Goal: Task Accomplishment & Management: Complete application form

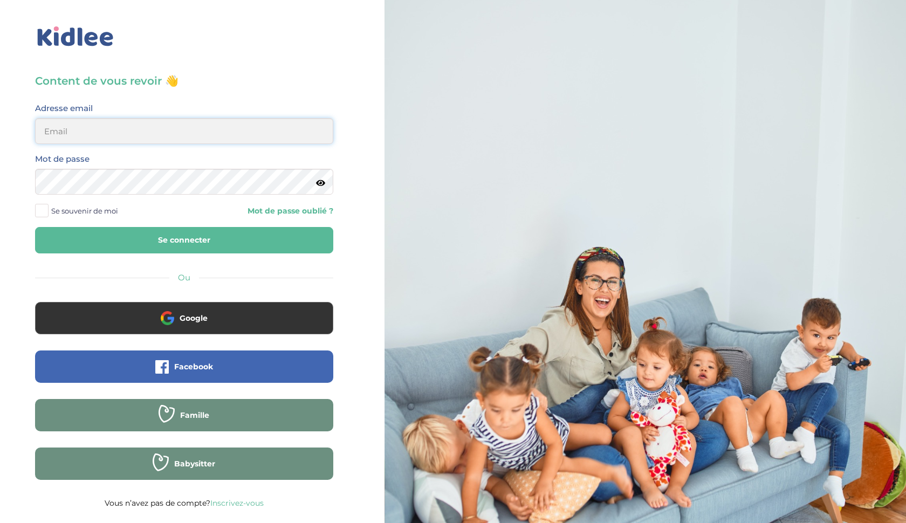
type input "ffna.laetitia@gmail.com"
click at [115, 236] on button "Se connecter" at bounding box center [184, 240] width 298 height 26
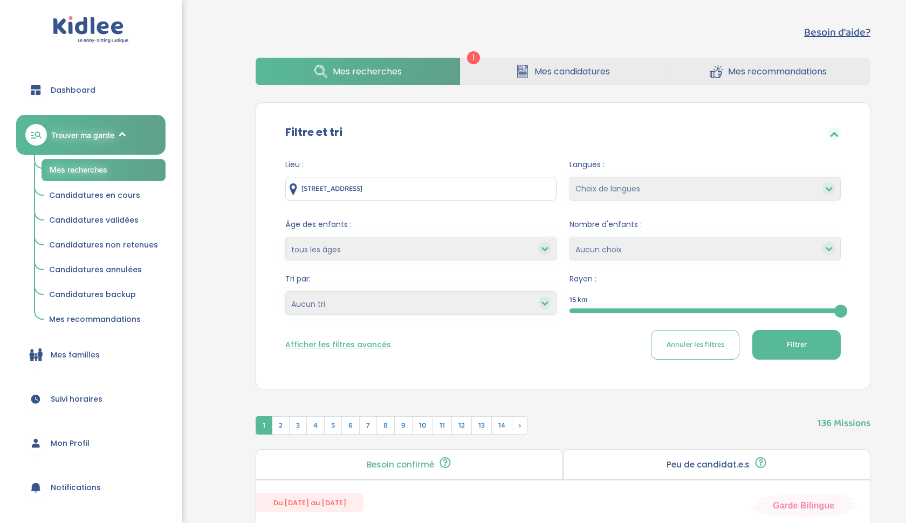
click at [67, 90] on span "Dashboard" at bounding box center [73, 90] width 45 height 11
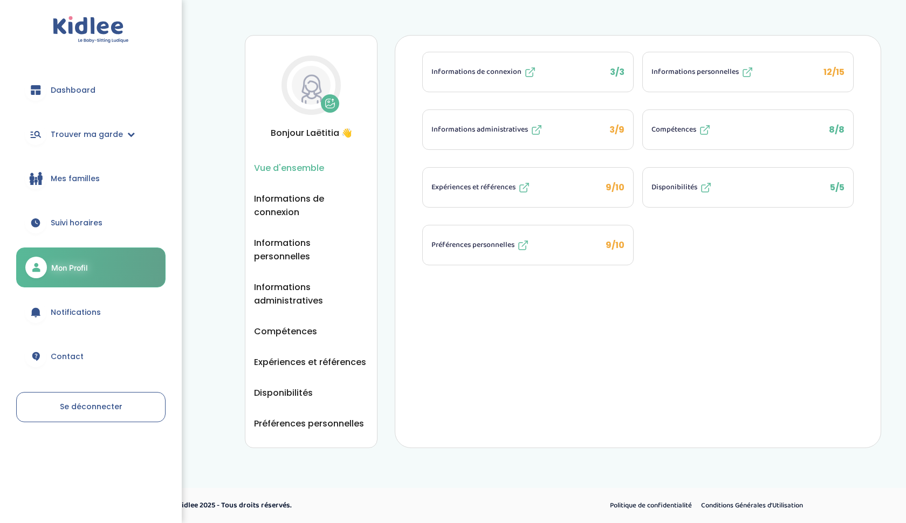
click at [319, 85] on img at bounding box center [311, 85] width 39 height 39
click at [329, 103] on icon at bounding box center [330, 103] width 11 height 11
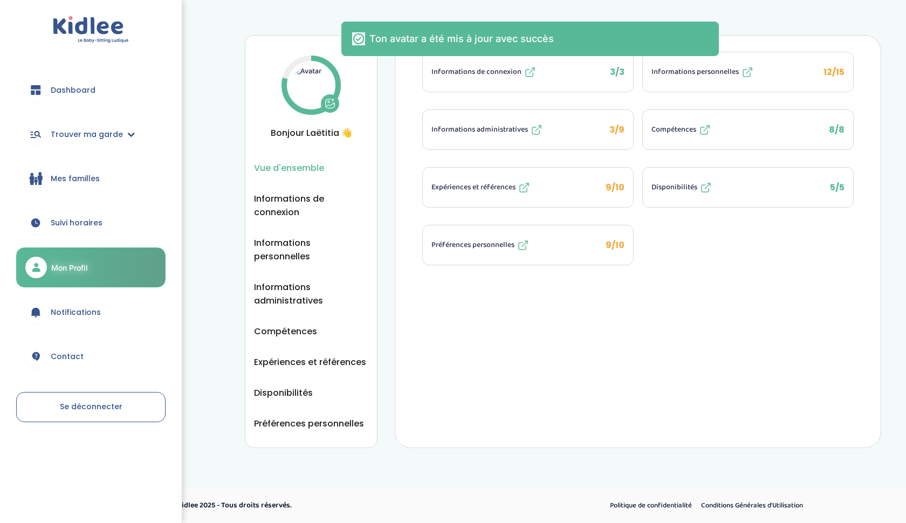
click at [318, 97] on img at bounding box center [311, 85] width 39 height 39
click at [315, 89] on img at bounding box center [311, 85] width 39 height 39
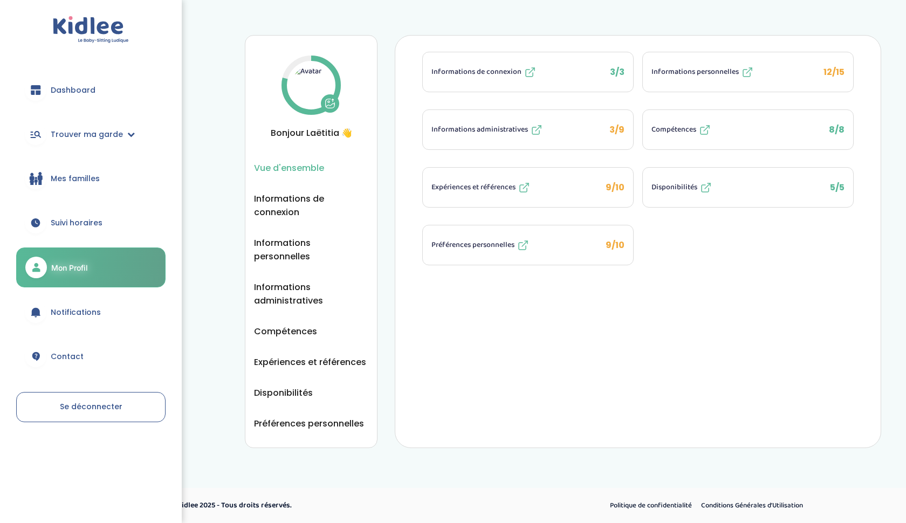
click at [63, 92] on span "Dashboard" at bounding box center [73, 90] width 45 height 11
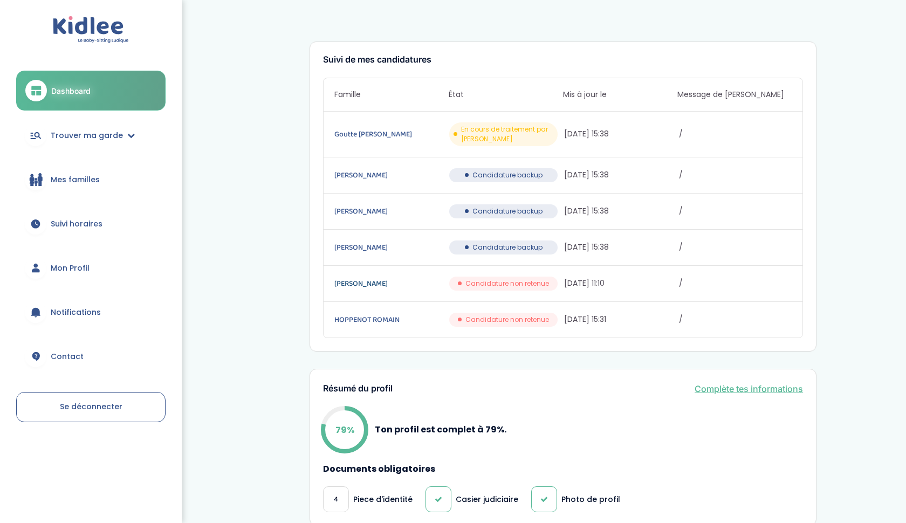
click at [369, 283] on link "Fallon louise" at bounding box center [391, 284] width 113 height 12
click at [60, 137] on span "Trouver ma garde" at bounding box center [87, 135] width 72 height 11
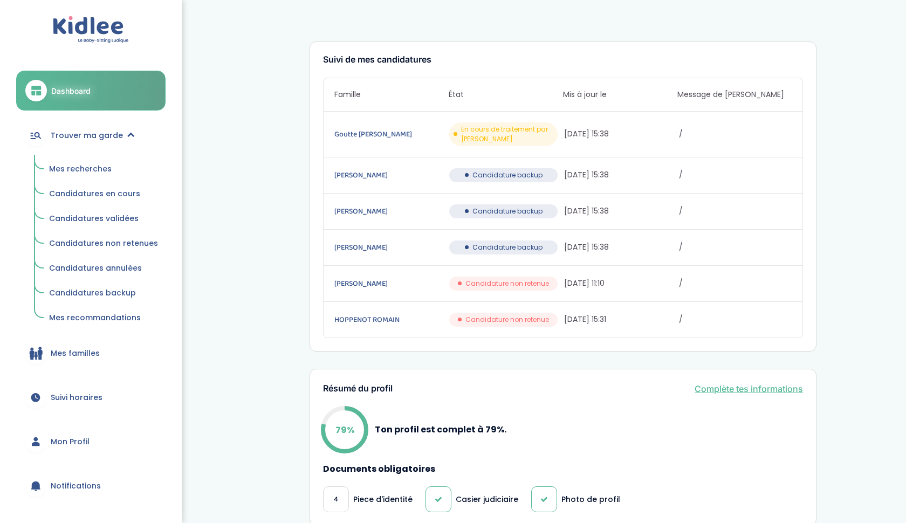
click at [72, 169] on span "Mes recherches" at bounding box center [80, 168] width 63 height 11
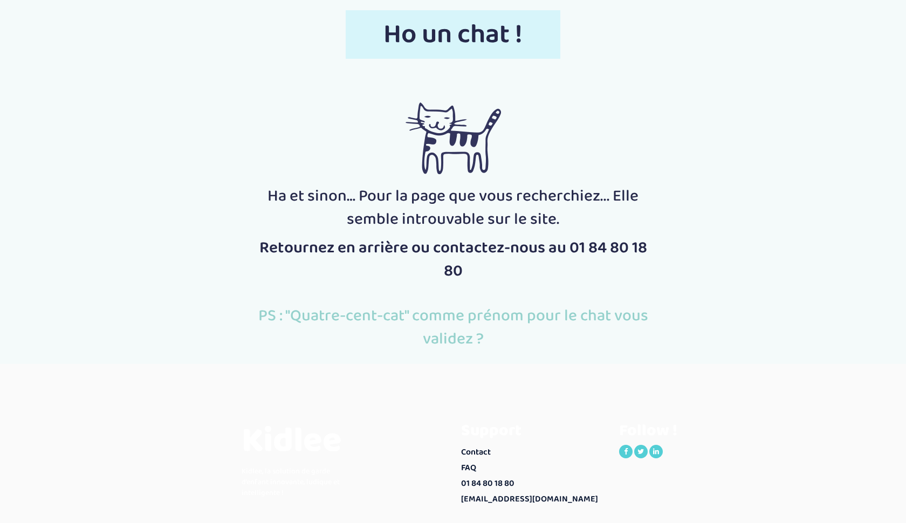
scroll to position [28, 0]
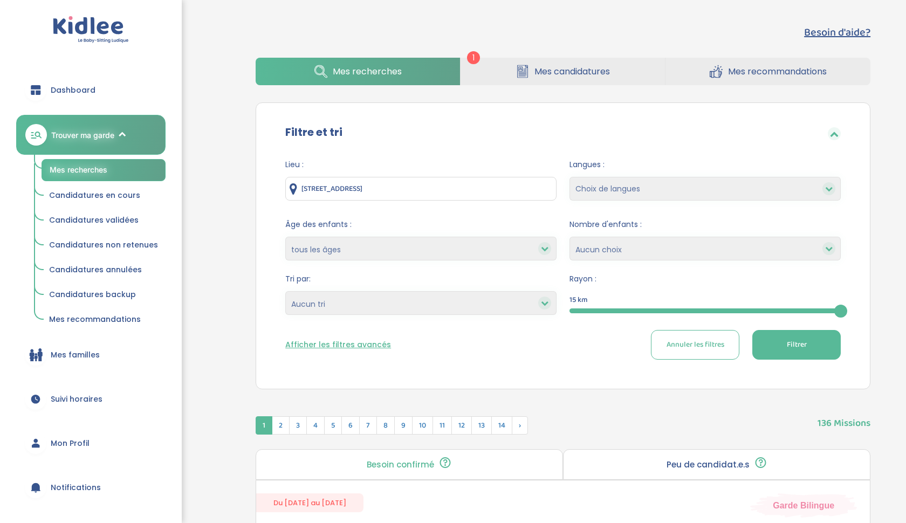
click at [465, 63] on link "Mes candidatures" at bounding box center [563, 72] width 204 height 28
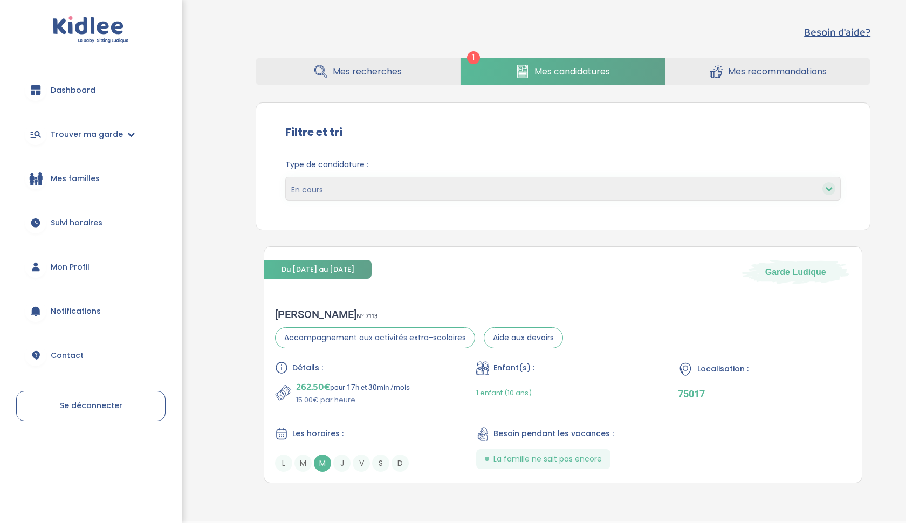
click at [393, 79] on link "Mes recherches" at bounding box center [358, 72] width 204 height 28
click at [390, 76] on span "Mes recherches" at bounding box center [367, 71] width 69 height 13
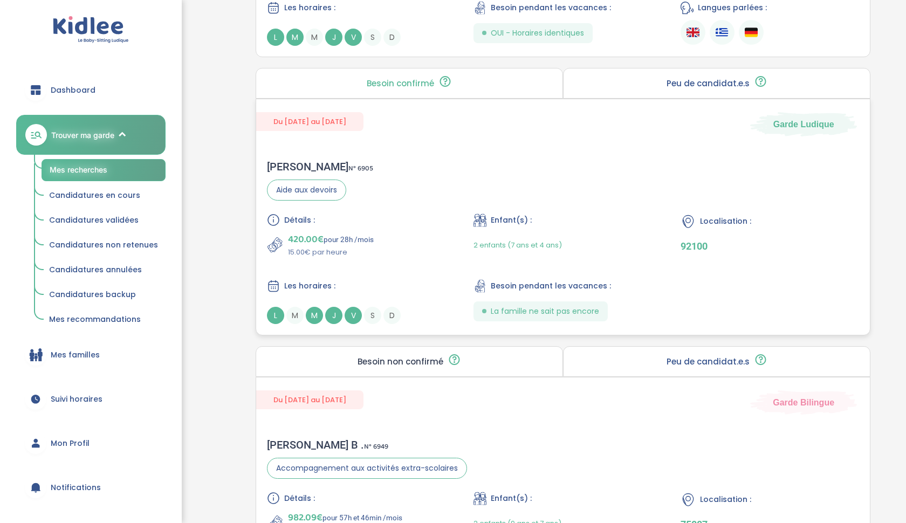
scroll to position [1471, 0]
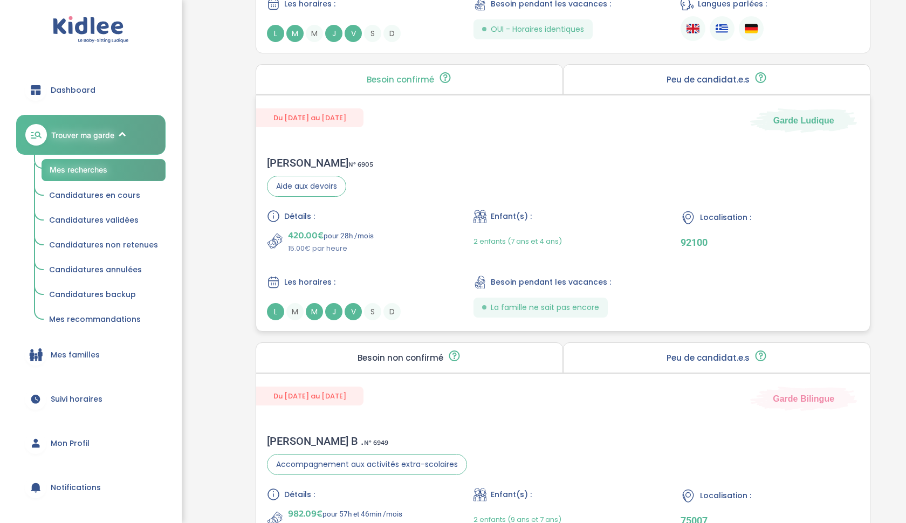
click at [476, 277] on icon at bounding box center [480, 282] width 13 height 13
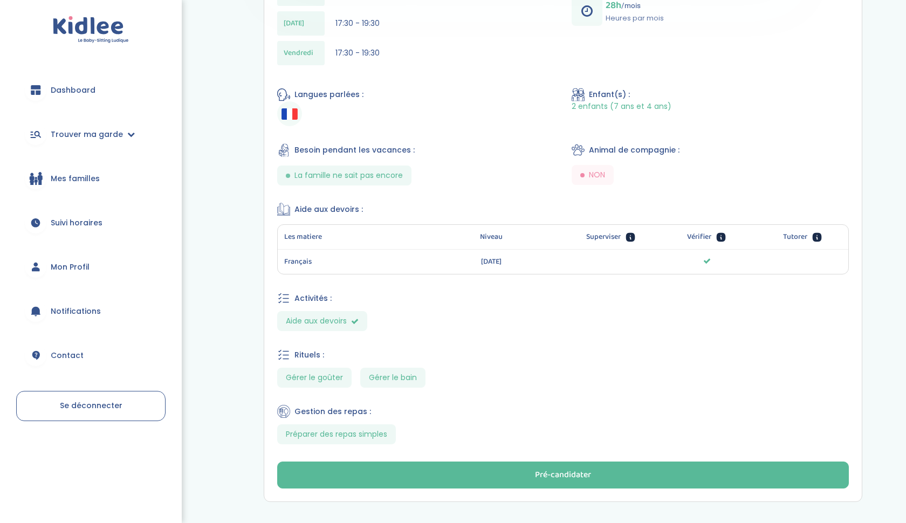
scroll to position [453, 0]
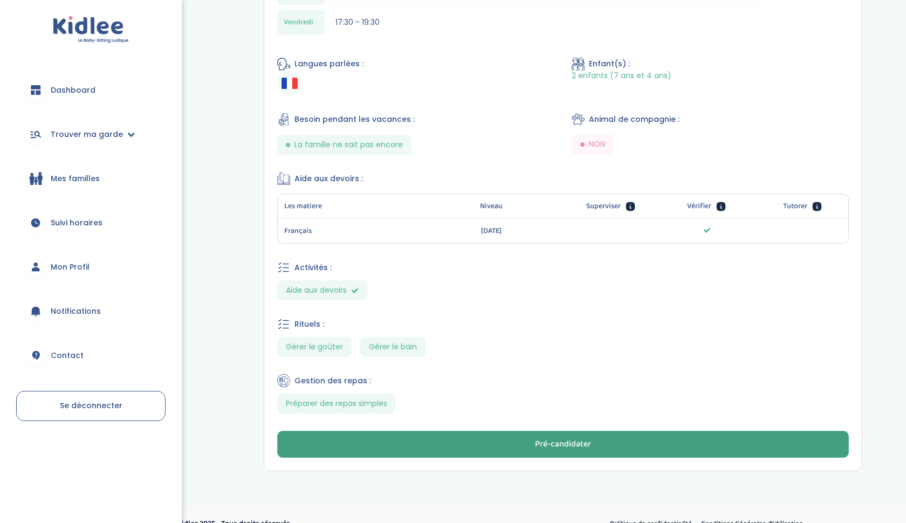
click at [595, 448] on button "Pré-candidater" at bounding box center [563, 444] width 572 height 27
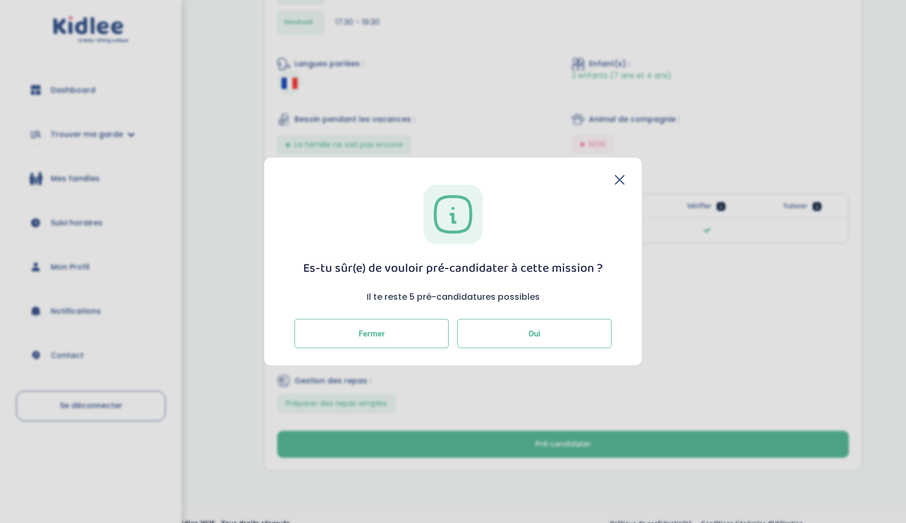
click at [529, 334] on span "Oui" at bounding box center [535, 334] width 12 height 10
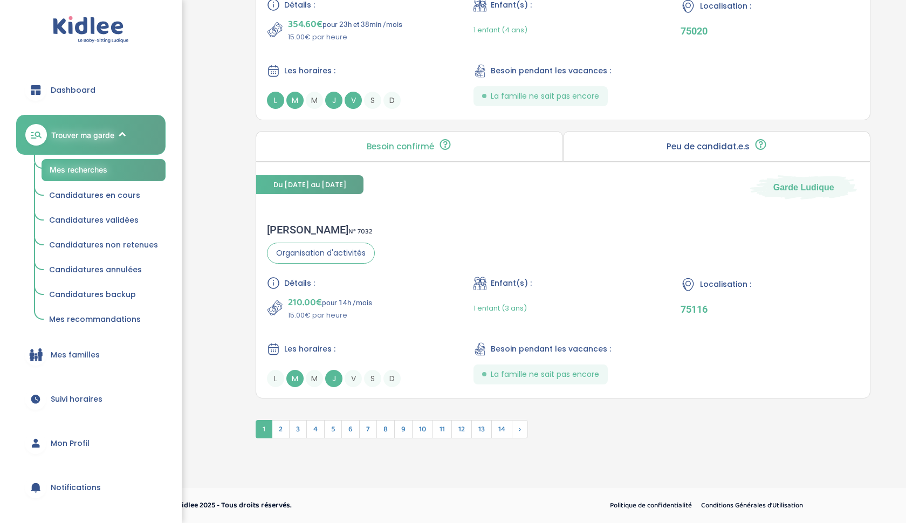
scroll to position [2832, 0]
click at [294, 375] on span "M" at bounding box center [295, 378] width 17 height 17
click at [285, 433] on span "2" at bounding box center [281, 429] width 18 height 18
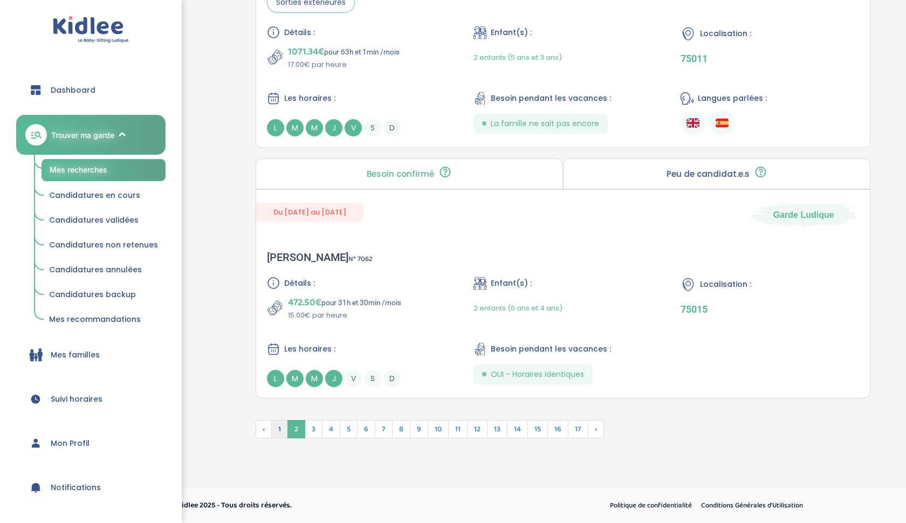
scroll to position [2805, 0]
click at [315, 429] on span "3" at bounding box center [314, 429] width 18 height 18
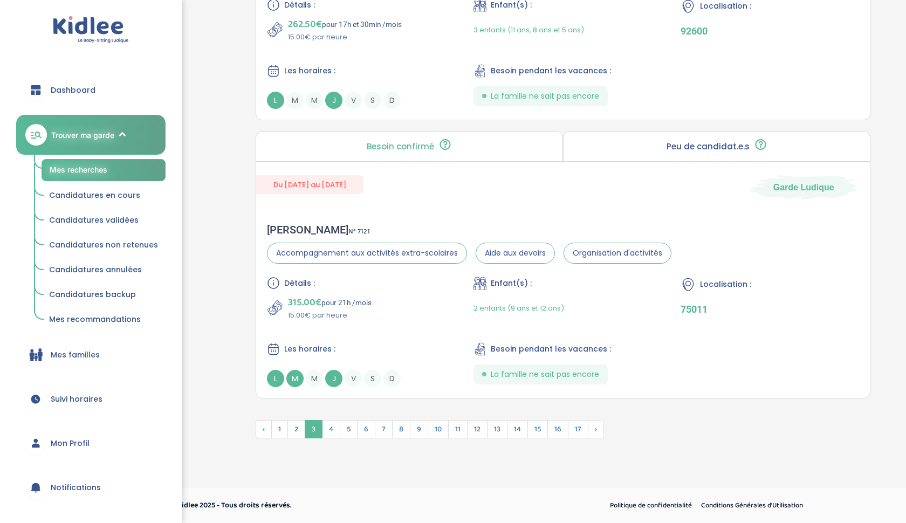
scroll to position [2860, 0]
click at [333, 427] on span "4" at bounding box center [331, 429] width 18 height 18
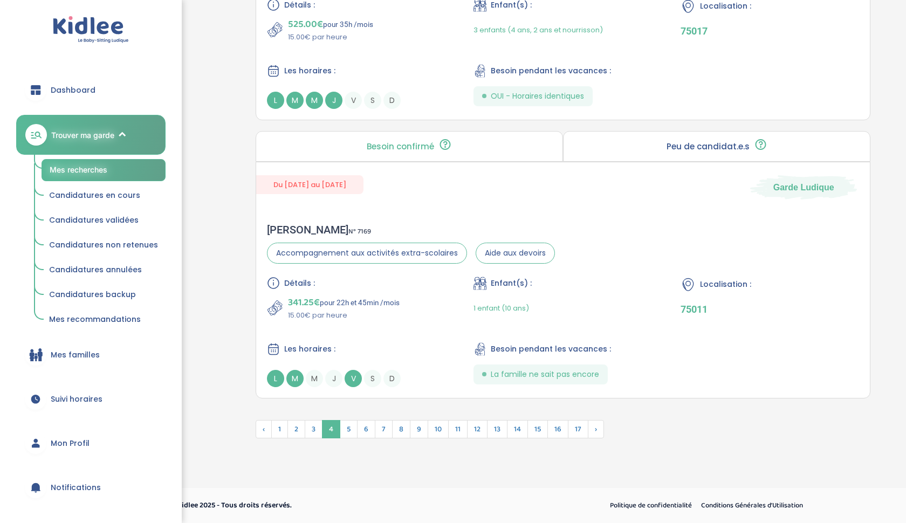
scroll to position [2832, 0]
click at [344, 433] on span "5" at bounding box center [349, 429] width 18 height 18
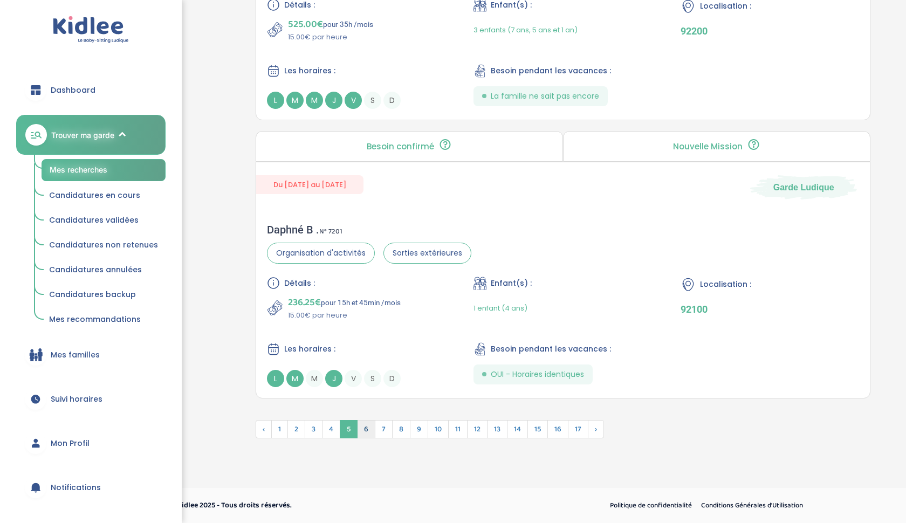
click at [367, 434] on span "6" at bounding box center [366, 429] width 18 height 18
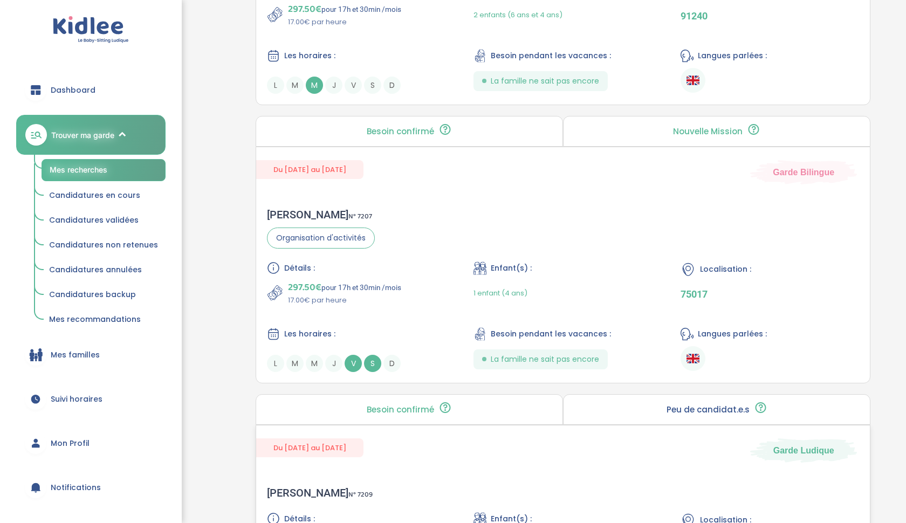
scroll to position [1210, 0]
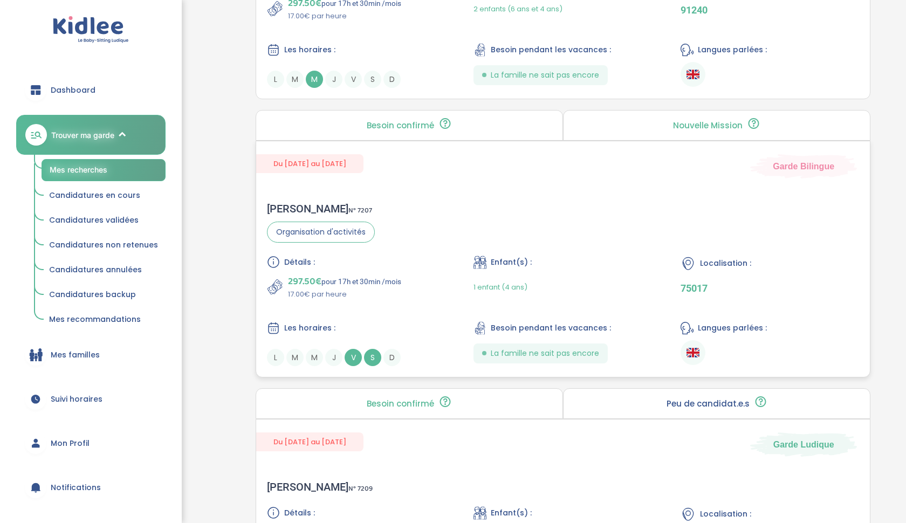
click at [475, 356] on div "La famille ne sait pas encore" at bounding box center [541, 354] width 134 height 20
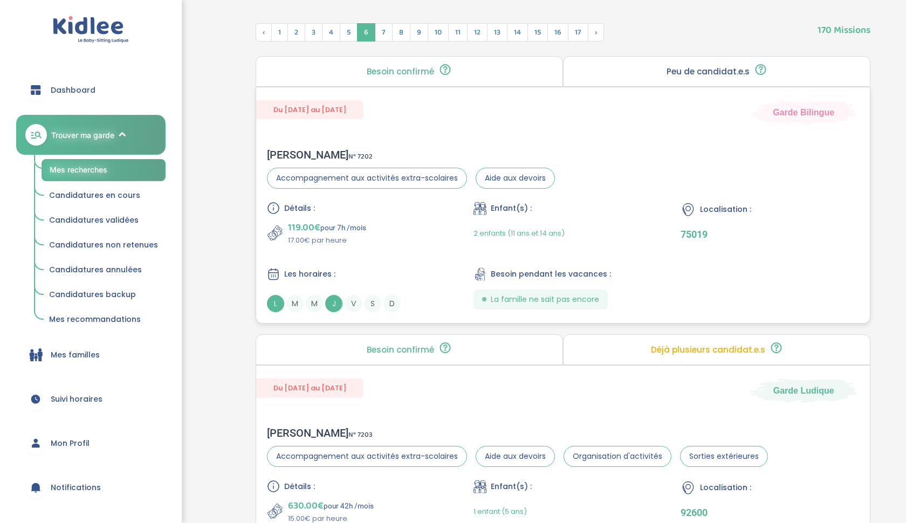
scroll to position [434, 0]
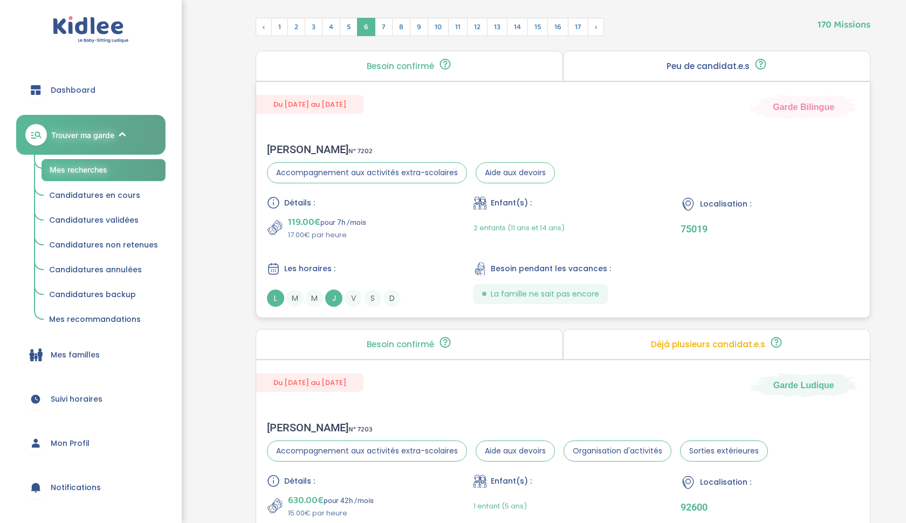
click at [345, 115] on div "Du 01-09-2025 au 31-07-2026 Garde Bilingue" at bounding box center [563, 100] width 614 height 37
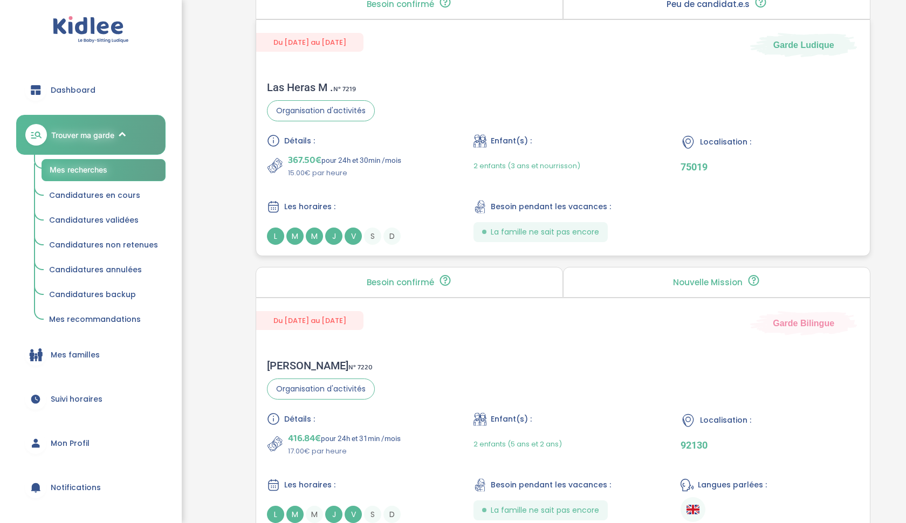
scroll to position [2419, 0]
click at [517, 165] on span "2 enfants (3 ans et nourrisson)" at bounding box center [527, 165] width 107 height 10
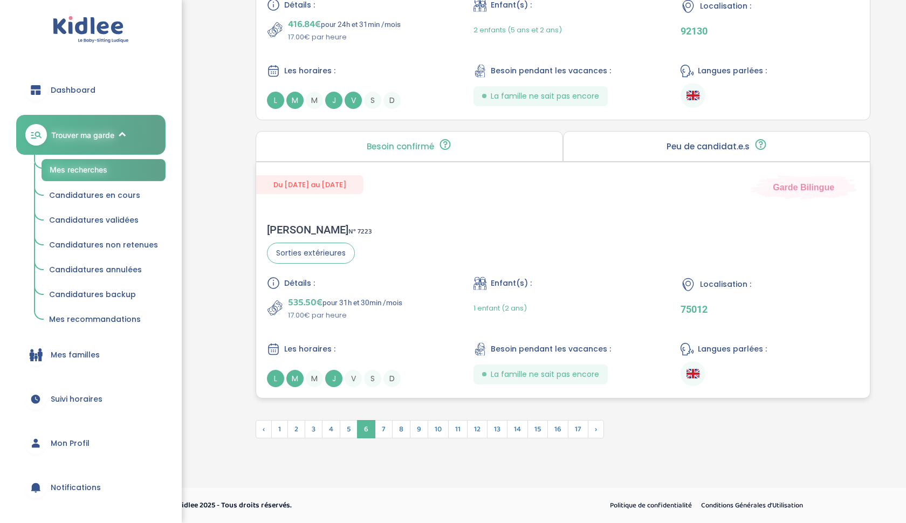
scroll to position [2820, 0]
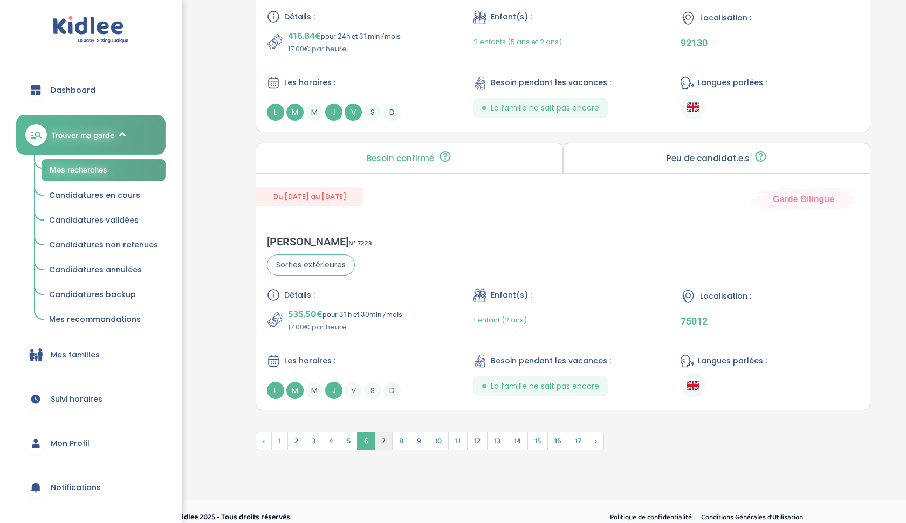
click at [384, 436] on span "7" at bounding box center [384, 441] width 18 height 18
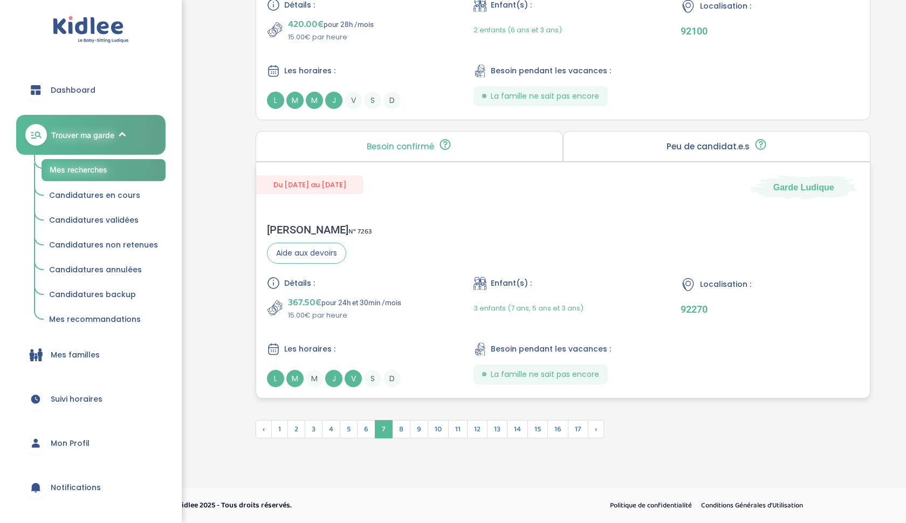
scroll to position [2777, 0]
click at [399, 428] on span "8" at bounding box center [401, 429] width 18 height 18
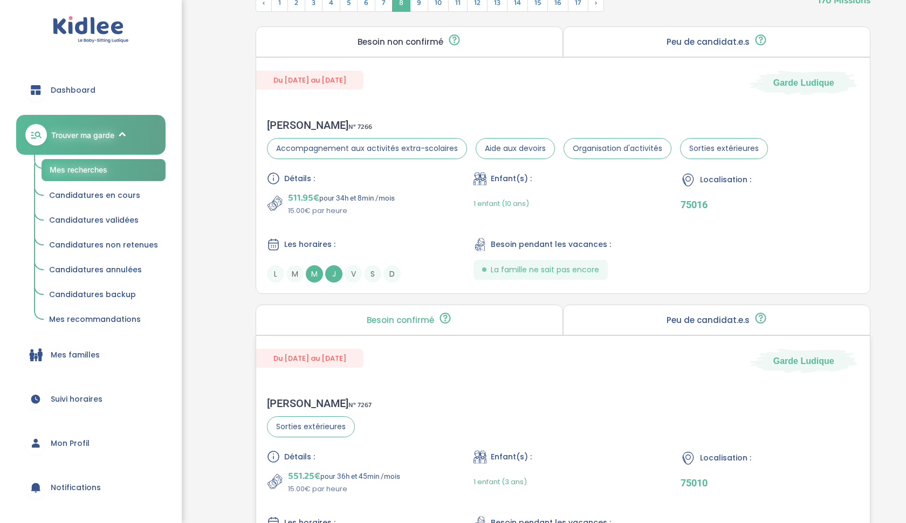
scroll to position [449, 0]
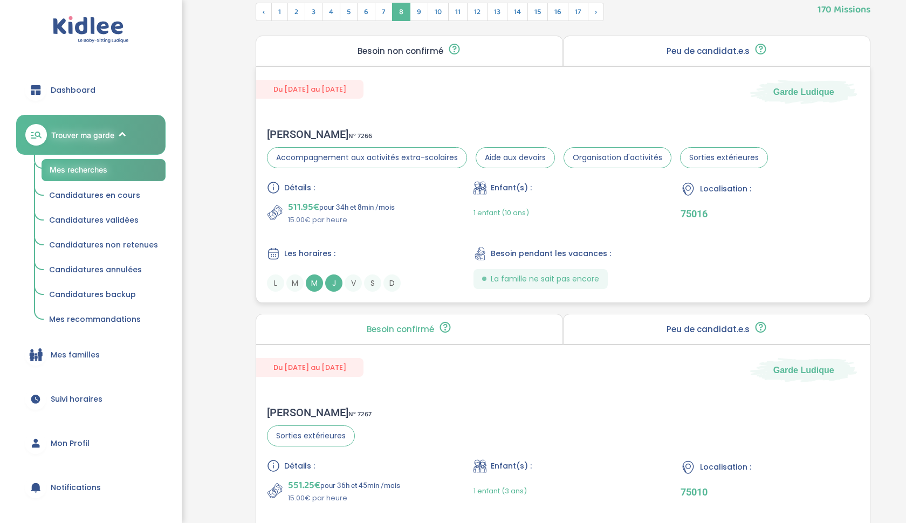
click at [577, 272] on div "La famille ne sait pas encore" at bounding box center [541, 279] width 134 height 20
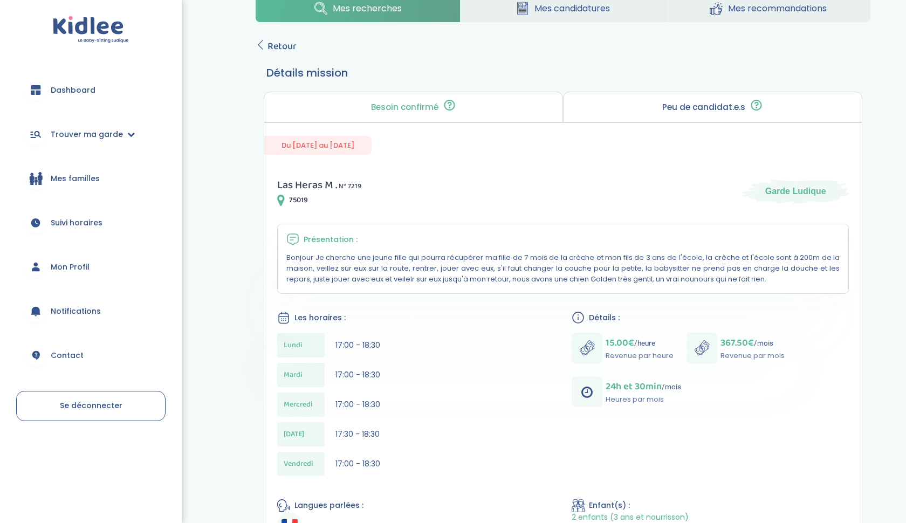
scroll to position [31, 0]
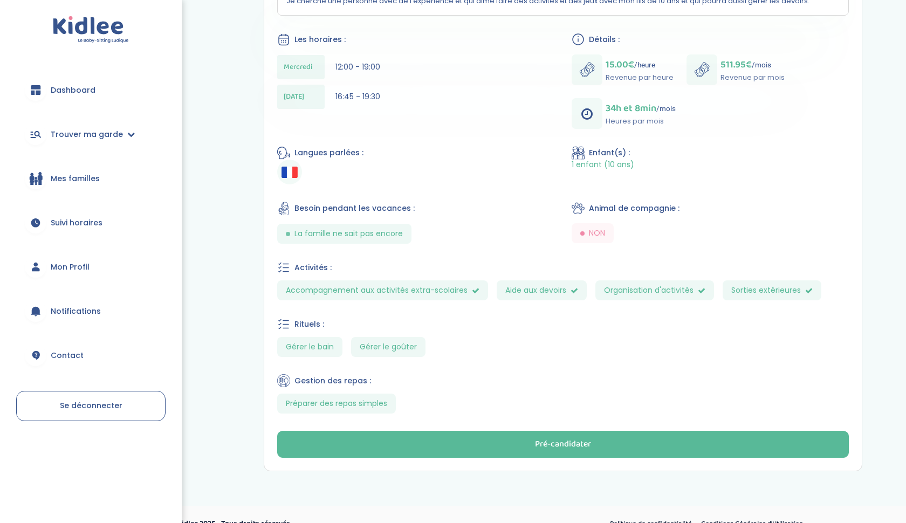
scroll to position [296, 0]
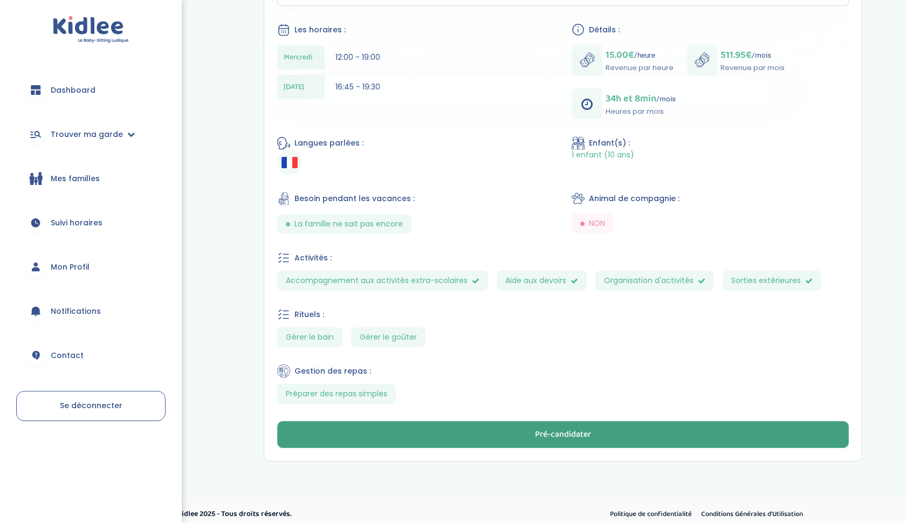
click at [538, 437] on div "Pré-candidater" at bounding box center [563, 435] width 56 height 12
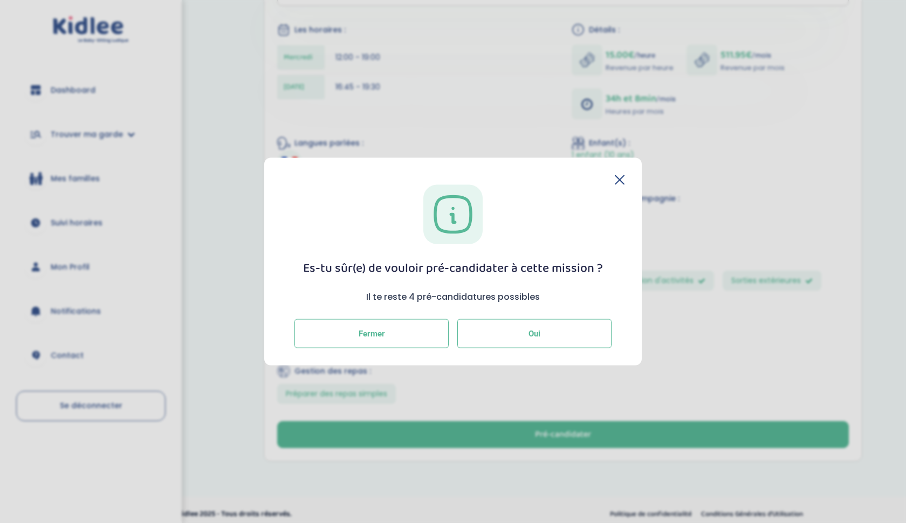
click at [529, 335] on span "Oui" at bounding box center [535, 334] width 12 height 10
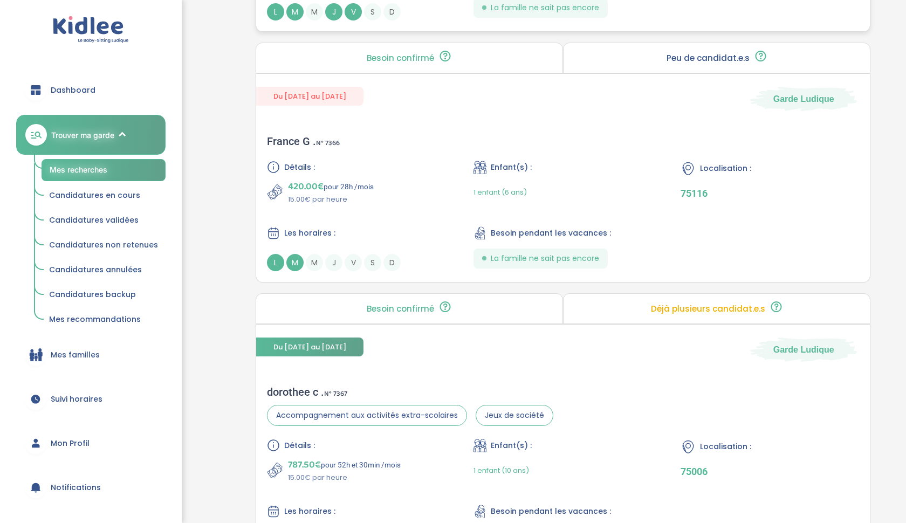
scroll to position [1275, 0]
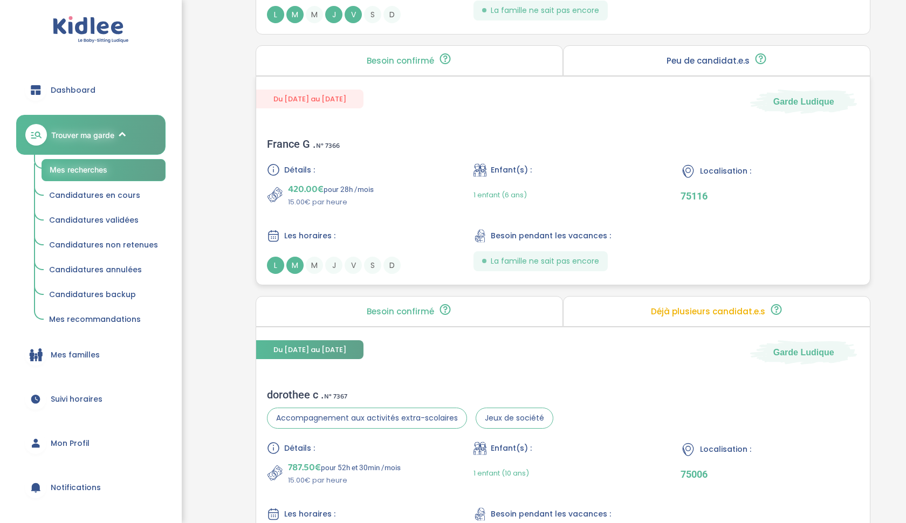
click at [310, 168] on span "Détails :" at bounding box center [299, 170] width 31 height 11
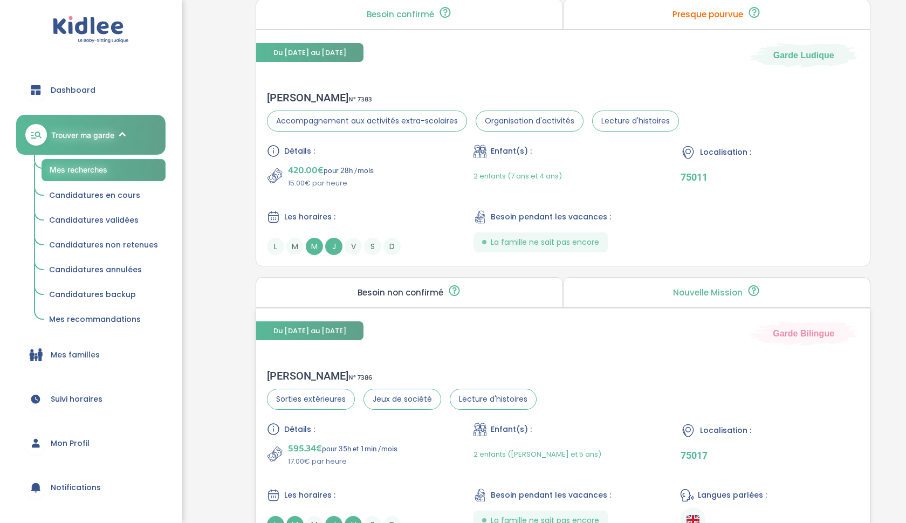
scroll to position [2684, 0]
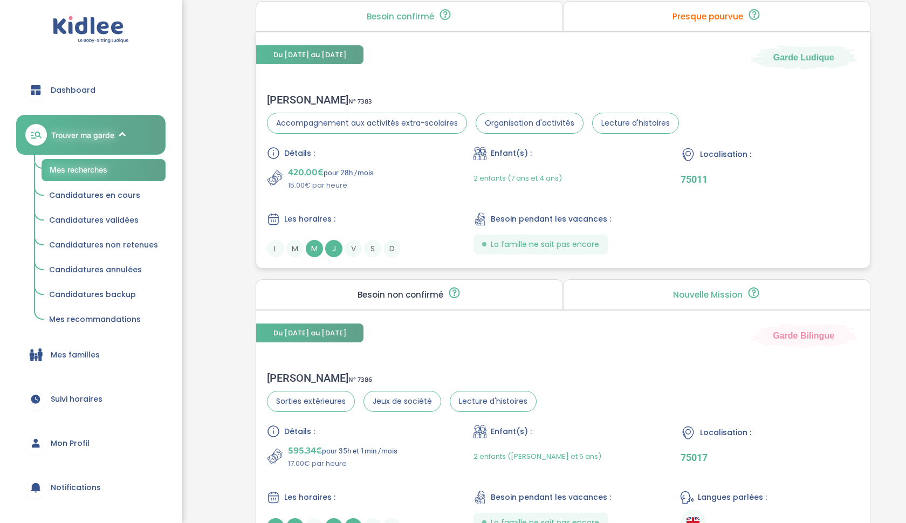
click at [516, 176] on span "2 enfants (7 ans et 4 ans)" at bounding box center [518, 178] width 88 height 10
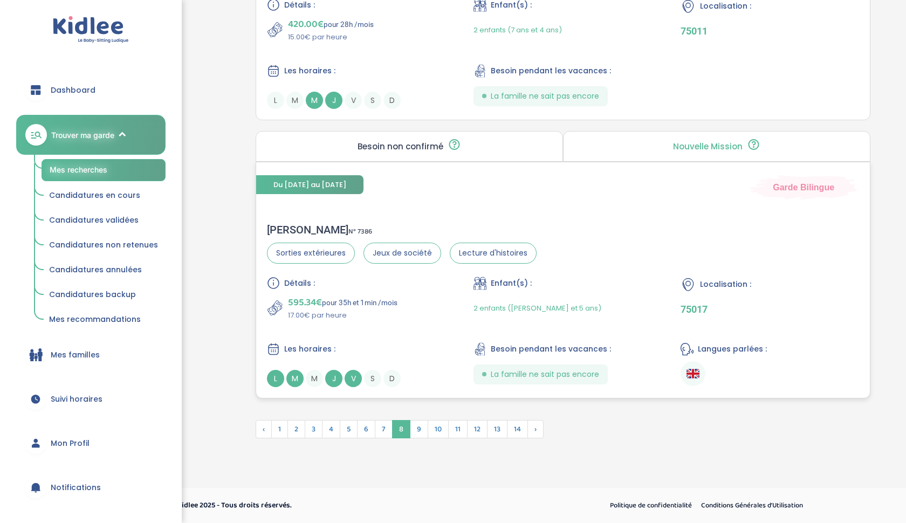
scroll to position [2832, 0]
click at [421, 428] on span "9" at bounding box center [419, 429] width 18 height 18
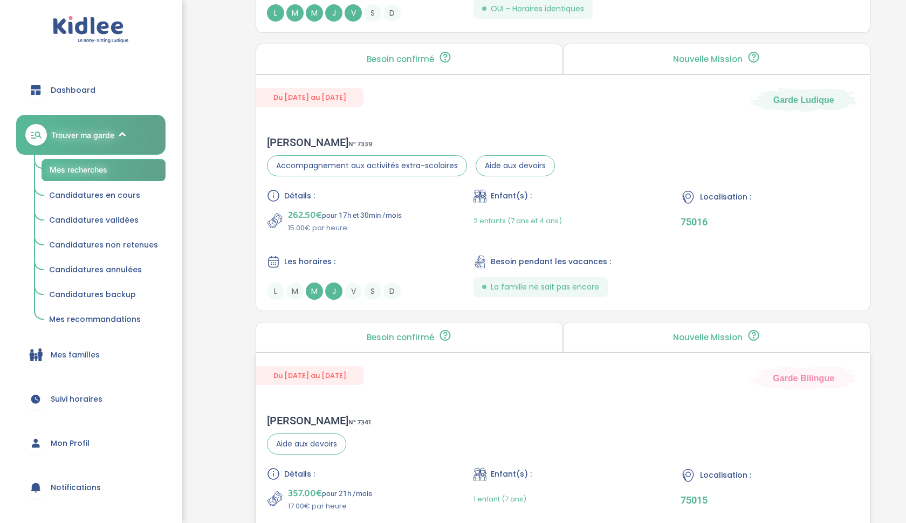
scroll to position [2583, 0]
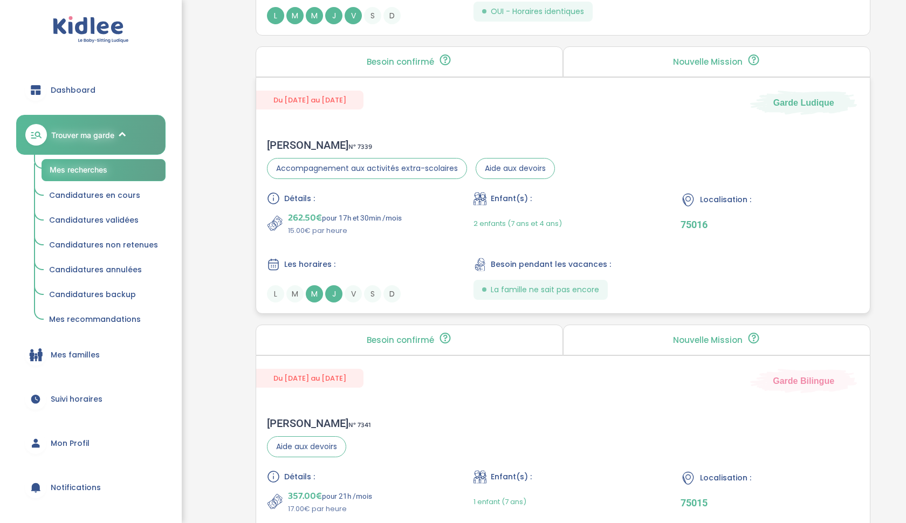
click at [434, 245] on div "Détails : 262.50€ pour 17h et 30min /mois 15.00€ par heure Enfant(s) : 2 enfant…" at bounding box center [563, 247] width 592 height 111
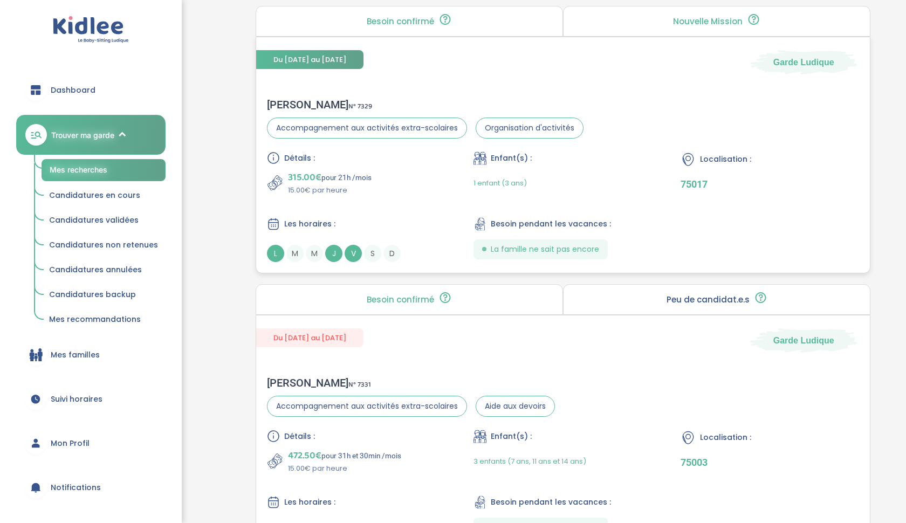
scroll to position [1531, 0]
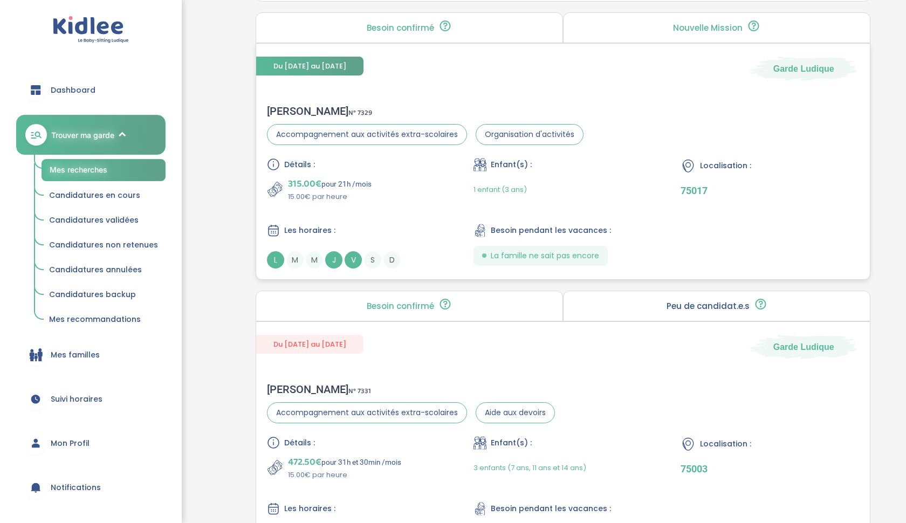
click at [354, 111] on div "Camille D . N° 7329" at bounding box center [425, 111] width 317 height 13
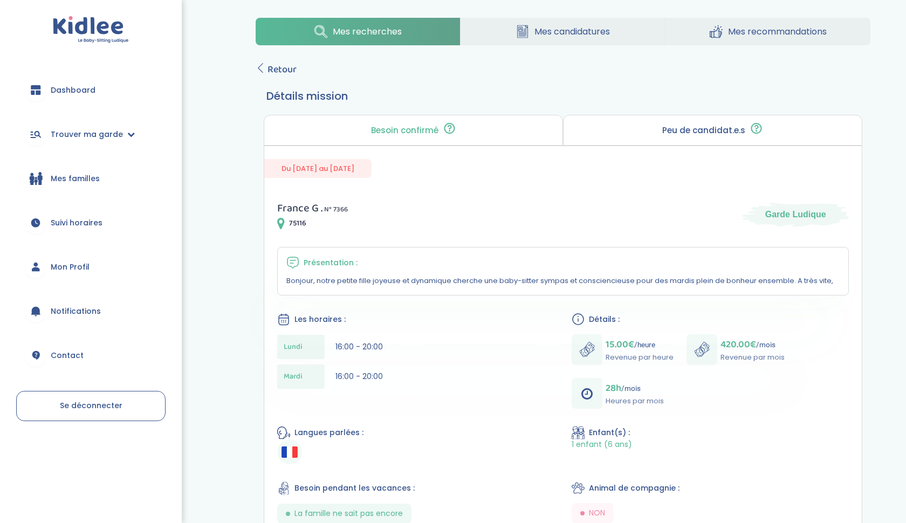
scroll to position [6, 0]
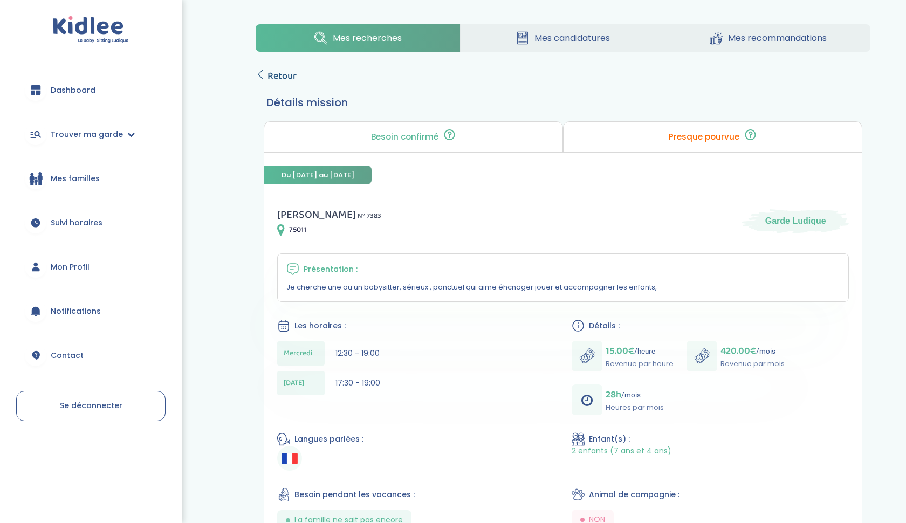
click at [267, 71] on link "Retour" at bounding box center [276, 76] width 41 height 15
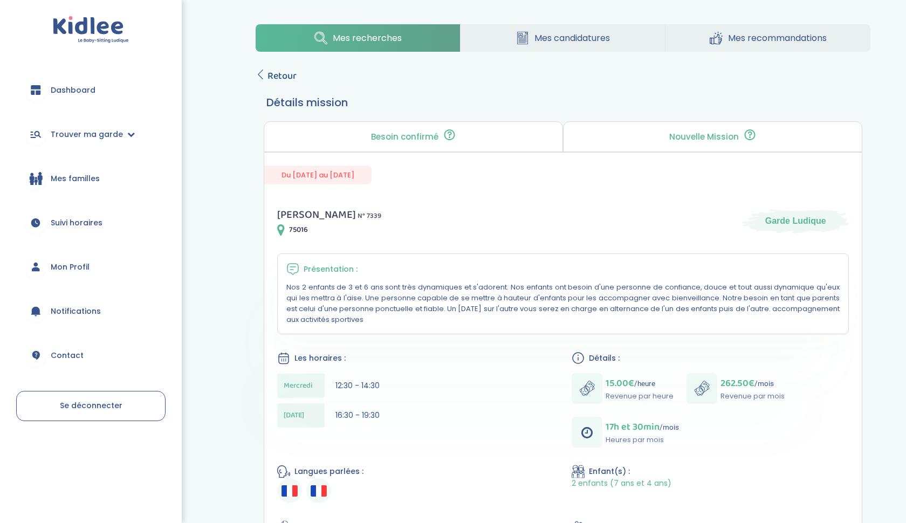
click at [265, 77] on icon at bounding box center [261, 75] width 10 height 10
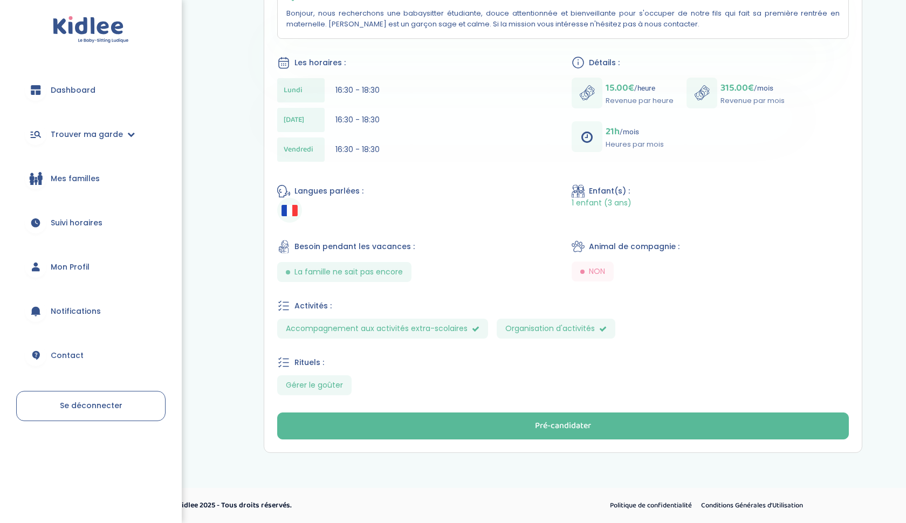
scroll to position [274, 0]
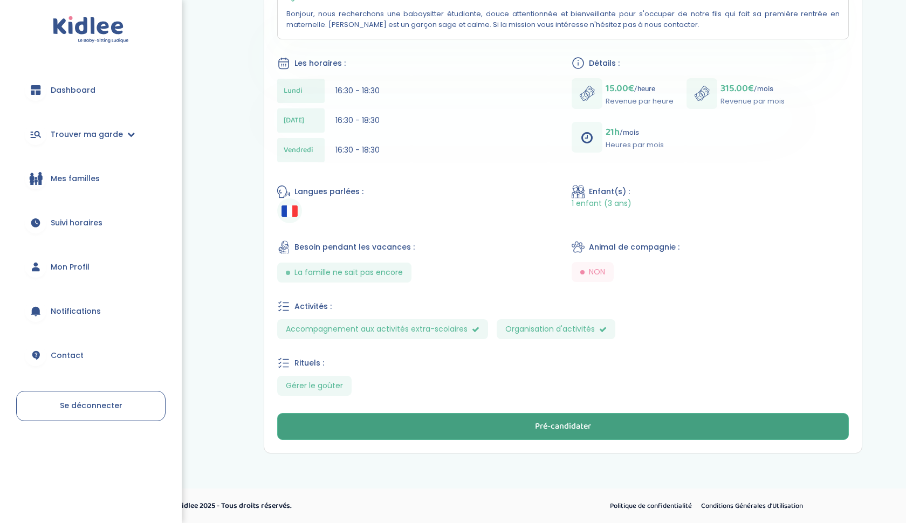
click at [448, 421] on button "Pré-candidater" at bounding box center [563, 426] width 572 height 27
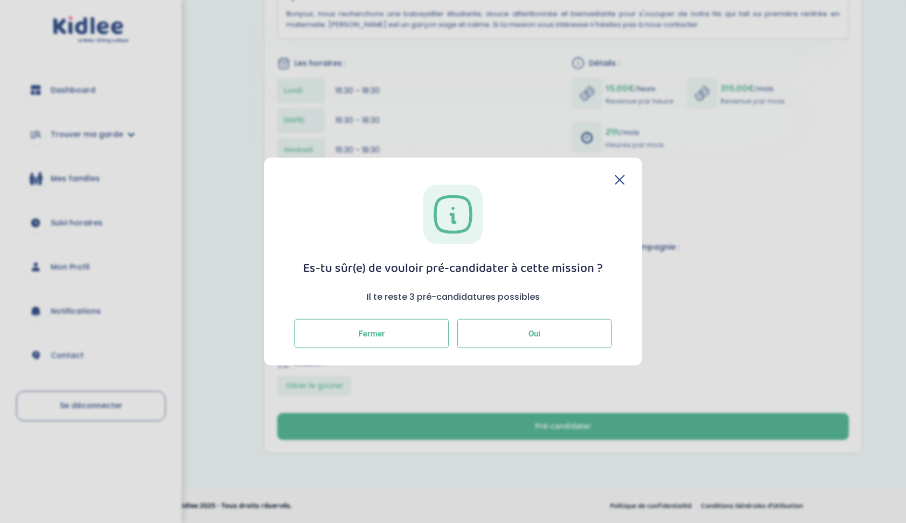
click at [499, 344] on button "Oui" at bounding box center [535, 333] width 154 height 29
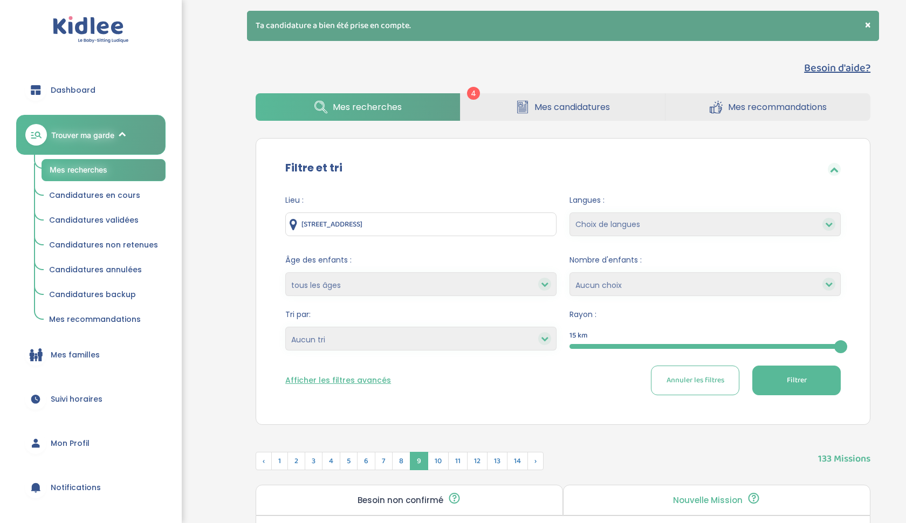
click at [72, 87] on span "Dashboard" at bounding box center [73, 90] width 45 height 11
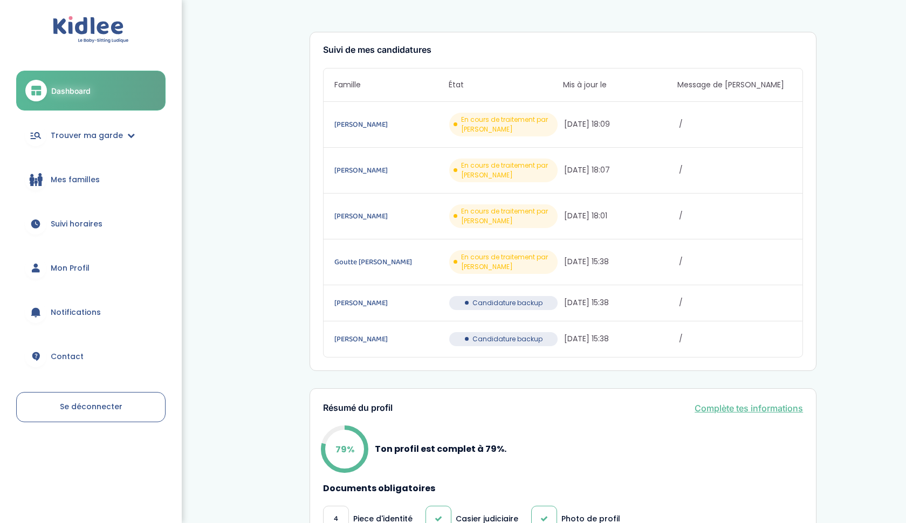
scroll to position [6, 0]
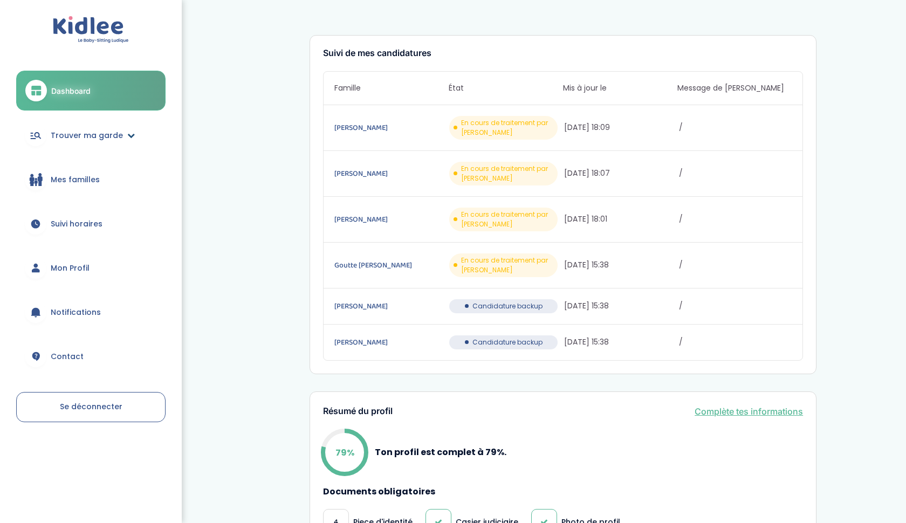
click at [78, 132] on span "Trouver ma garde" at bounding box center [87, 135] width 72 height 11
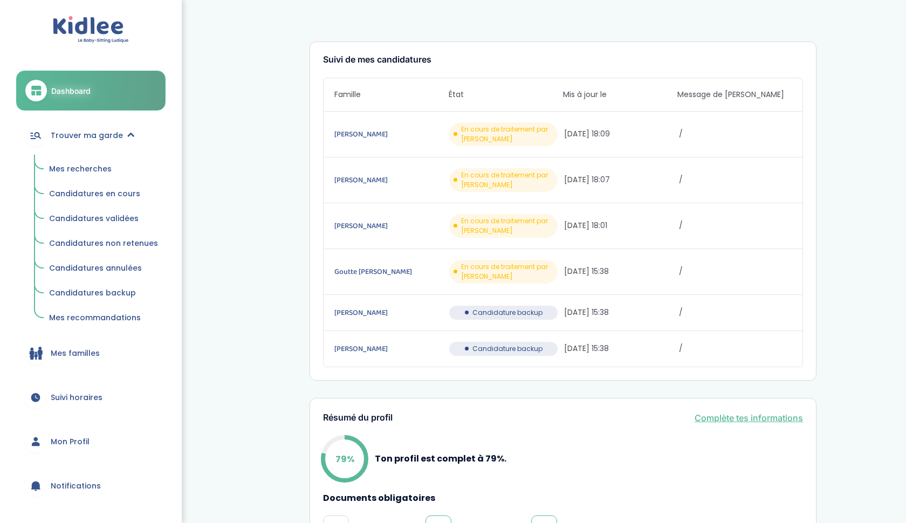
click at [81, 166] on span "Mes recherches" at bounding box center [80, 168] width 63 height 11
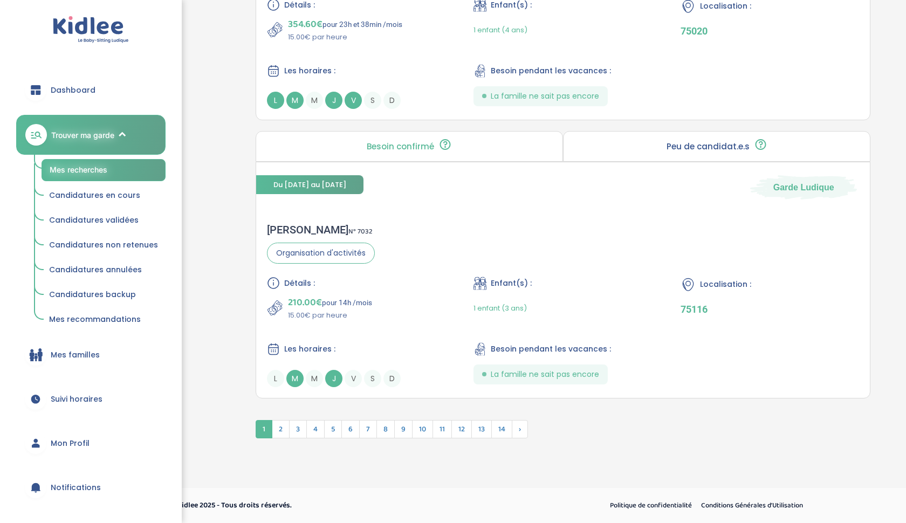
scroll to position [2796, 0]
click at [284, 428] on span "2" at bounding box center [281, 429] width 18 height 18
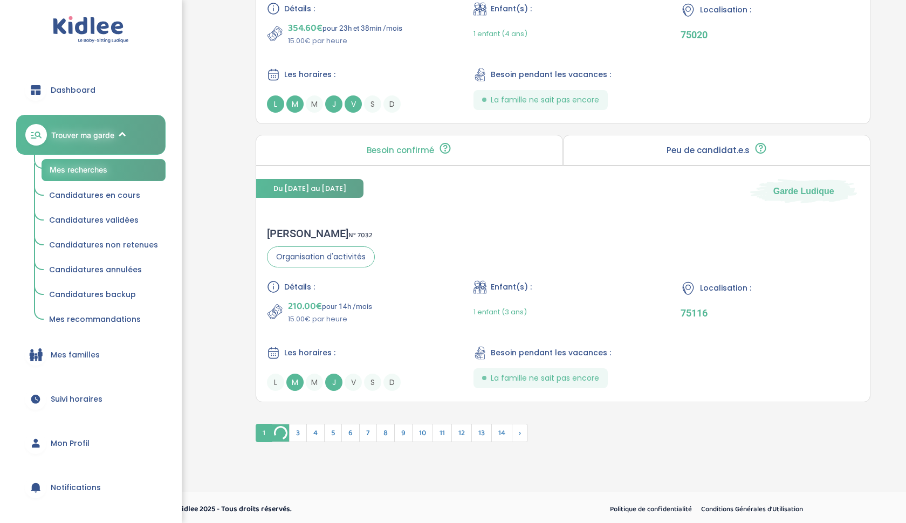
scroll to position [2769, 0]
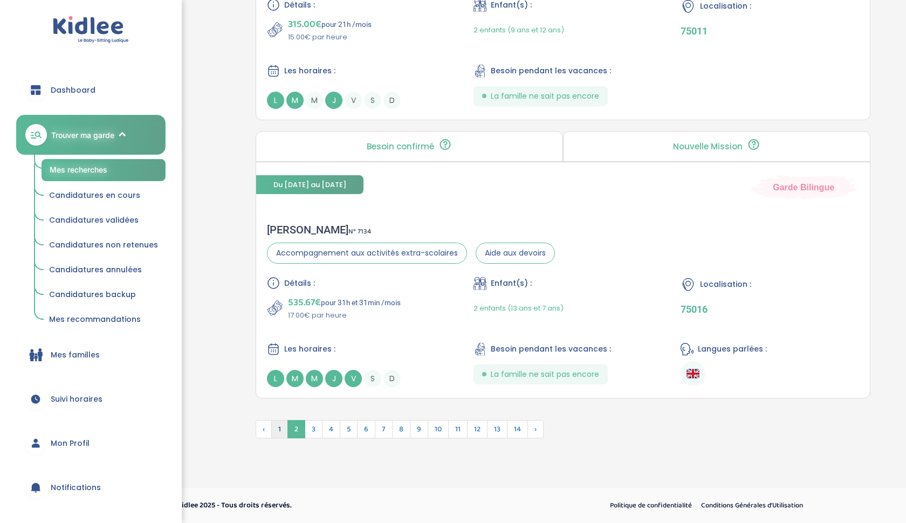
click at [279, 430] on span "1" at bounding box center [279, 429] width 17 height 18
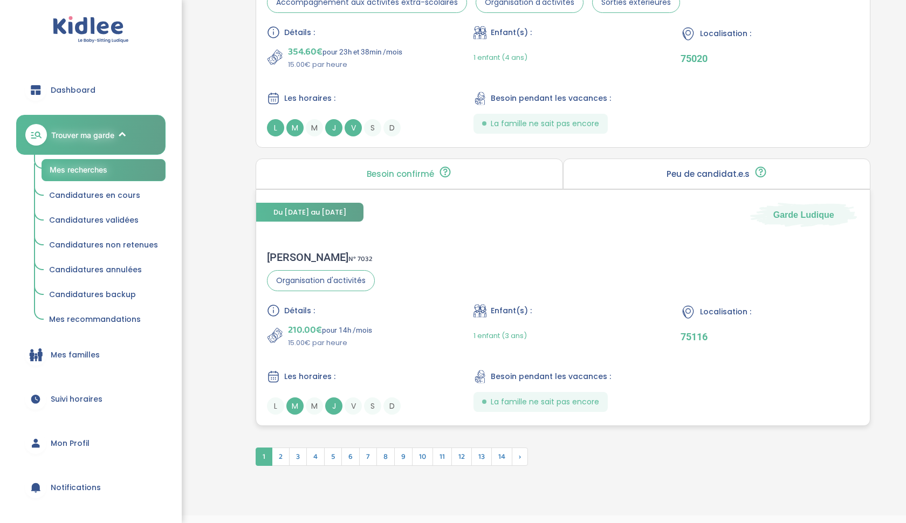
click at [698, 339] on p "75116" at bounding box center [770, 336] width 179 height 11
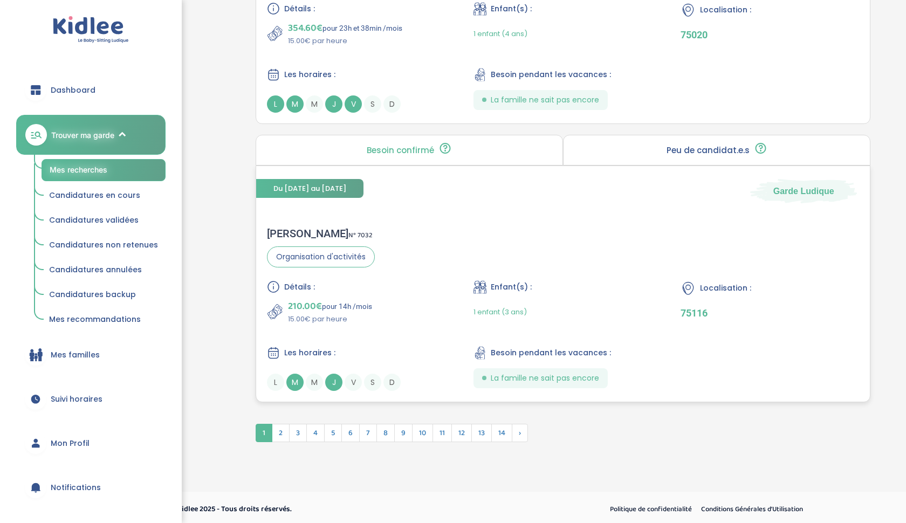
scroll to position [2794, 0]
click at [386, 429] on span "8" at bounding box center [386, 432] width 18 height 18
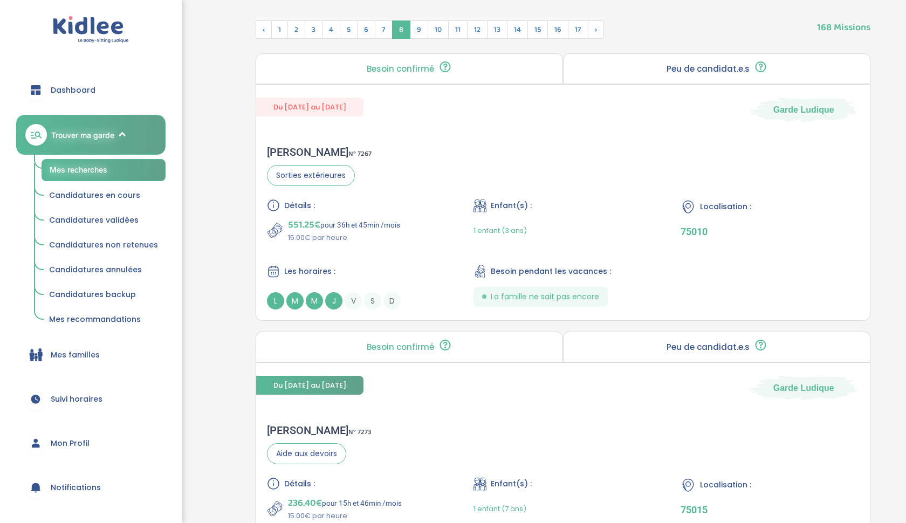
scroll to position [395, 0]
click at [415, 30] on span "9" at bounding box center [419, 30] width 18 height 18
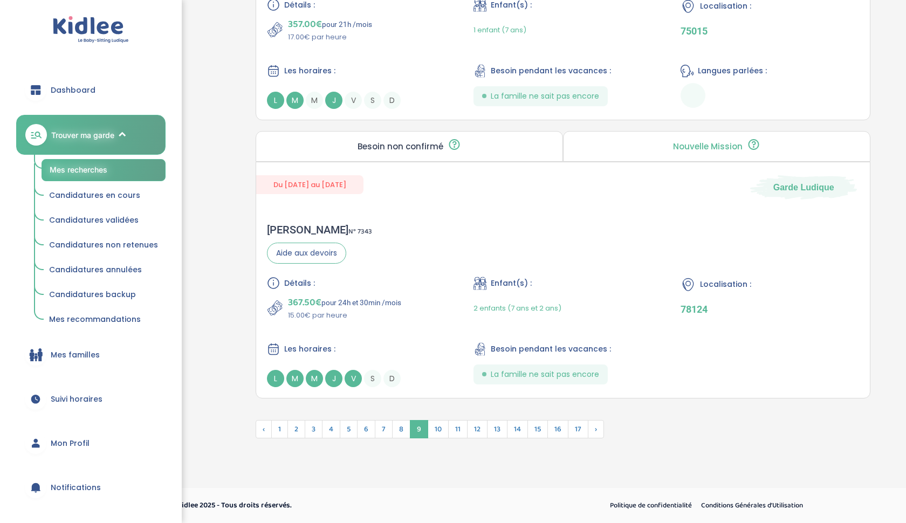
scroll to position [2729, 0]
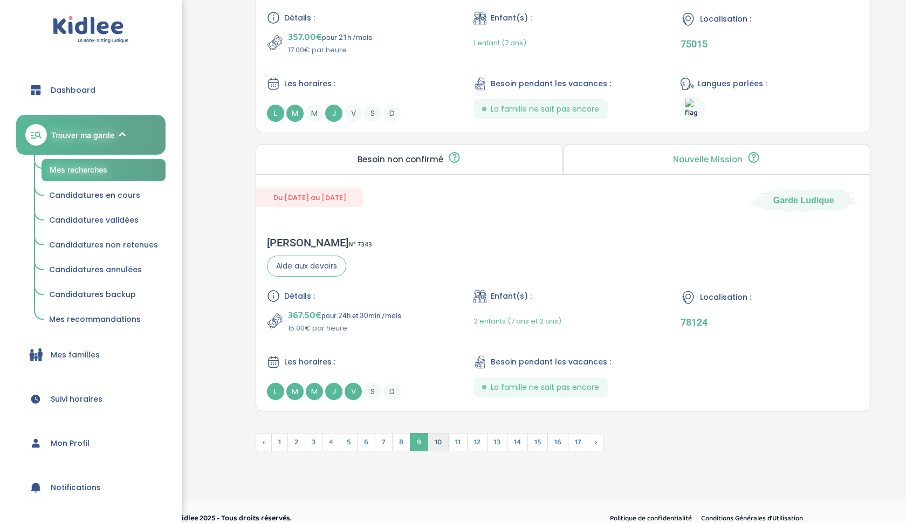
click at [441, 439] on span "10" at bounding box center [438, 442] width 21 height 18
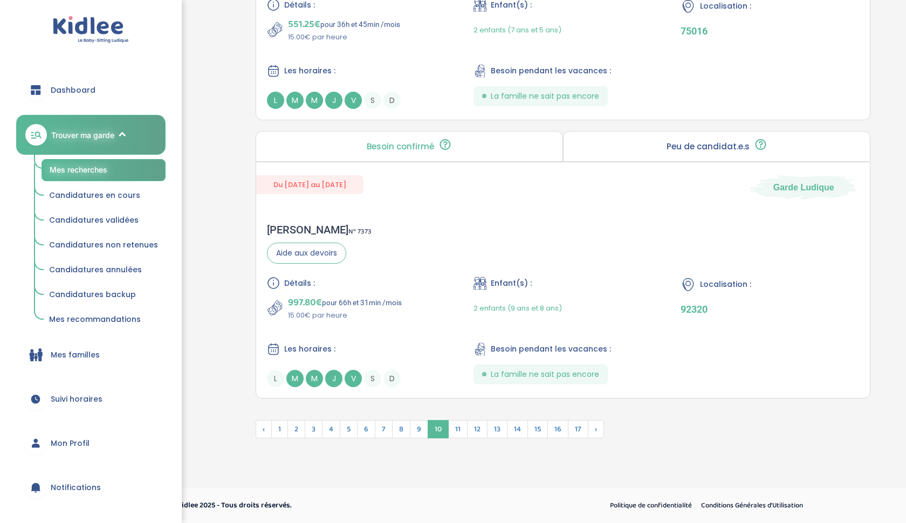
scroll to position [2796, 0]
click at [456, 432] on span "11" at bounding box center [457, 429] width 19 height 18
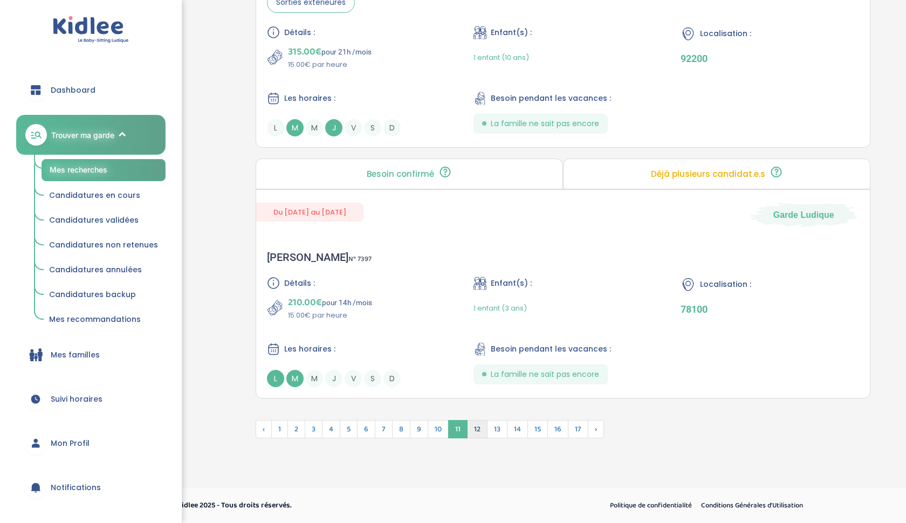
click at [486, 428] on span "12" at bounding box center [477, 429] width 21 height 18
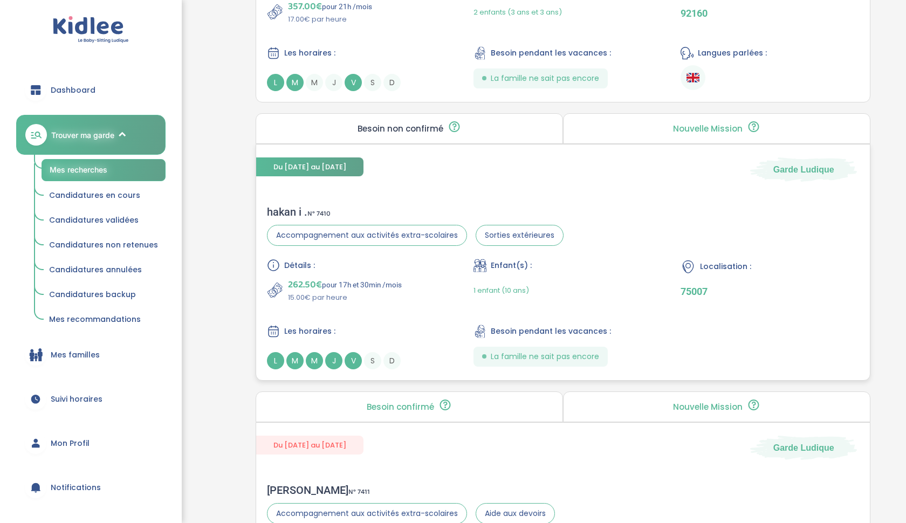
scroll to position [2257, 0]
click at [558, 279] on div "1 enfant (10 ans)" at bounding box center [563, 290] width 179 height 25
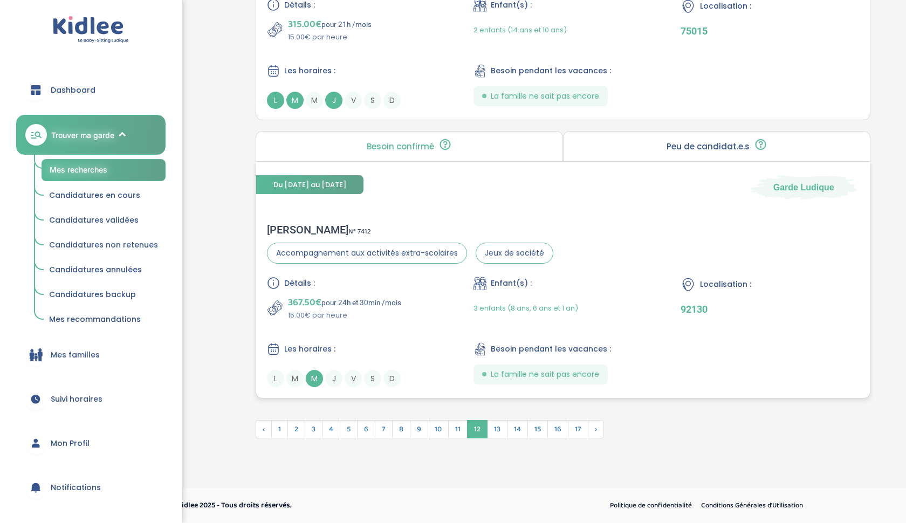
scroll to position [2796, 0]
click at [349, 237] on span "N° 7412" at bounding box center [360, 231] width 23 height 11
click at [504, 428] on span "13" at bounding box center [497, 429] width 21 height 18
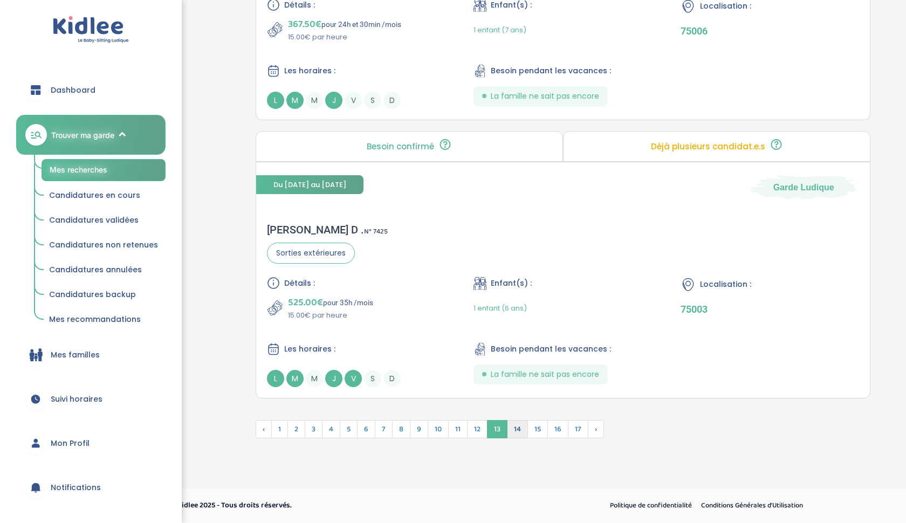
scroll to position [2769, 0]
click at [522, 425] on span "14" at bounding box center [517, 429] width 21 height 18
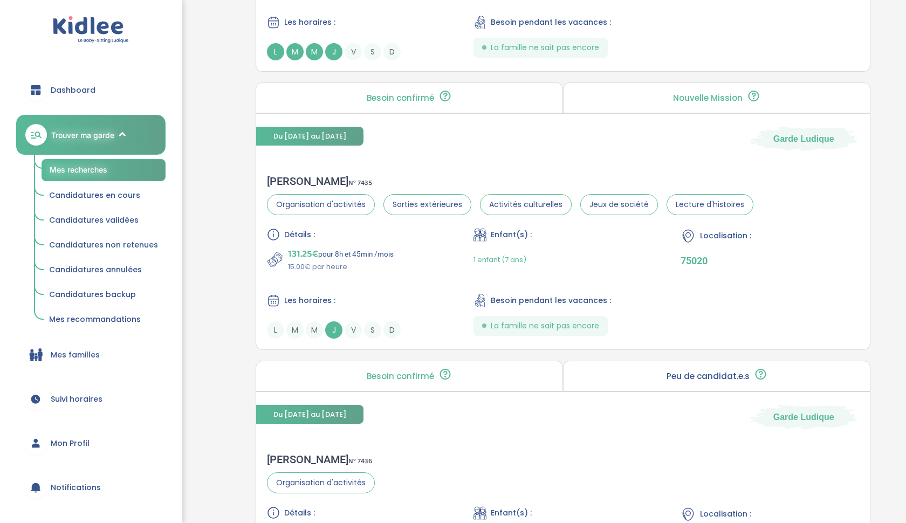
scroll to position [2508, 0]
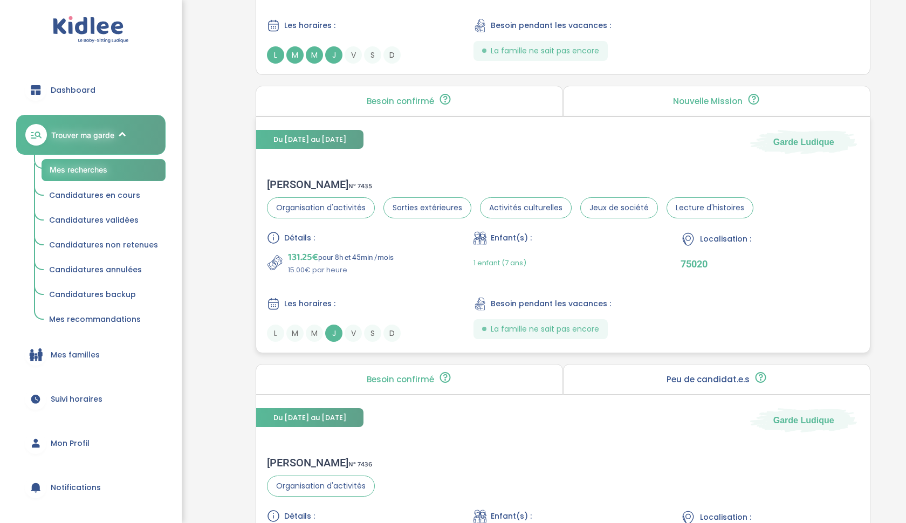
click at [565, 322] on div "La famille ne sait pas encore" at bounding box center [541, 329] width 134 height 20
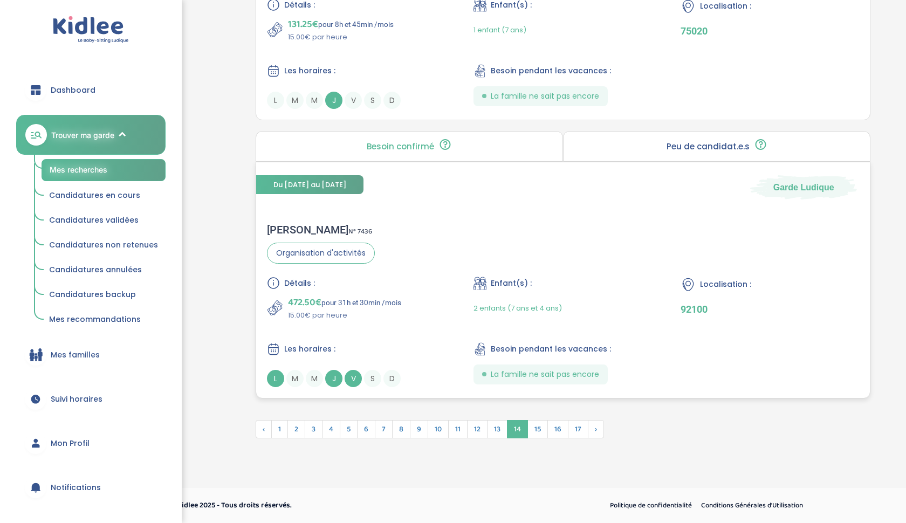
scroll to position [2741, 0]
click at [535, 430] on span "15" at bounding box center [538, 429] width 21 height 18
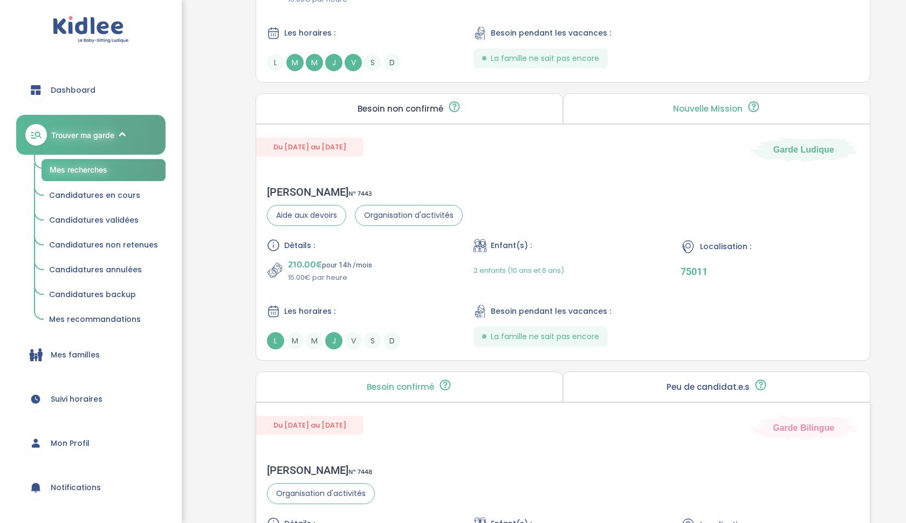
scroll to position [1748, 0]
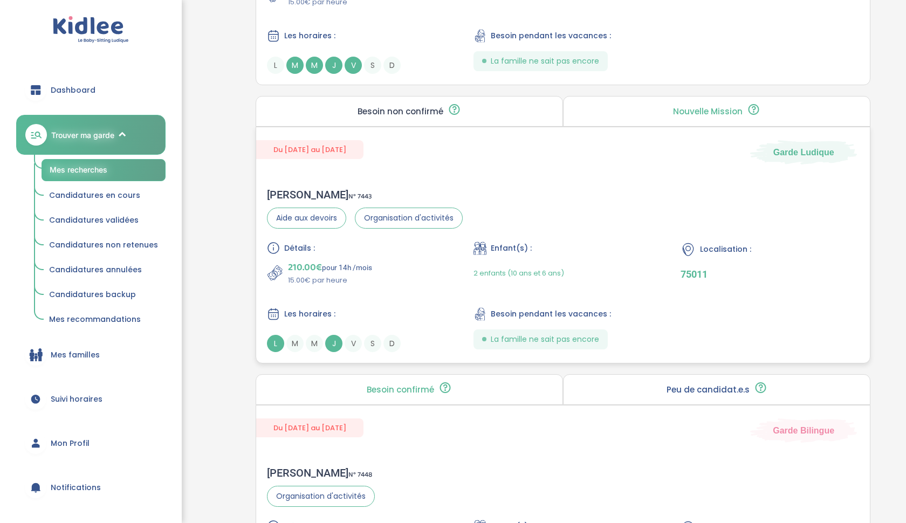
click at [604, 242] on div "Enfant(s) : 2 enfants (10 ans et 6 ans)" at bounding box center [563, 264] width 179 height 44
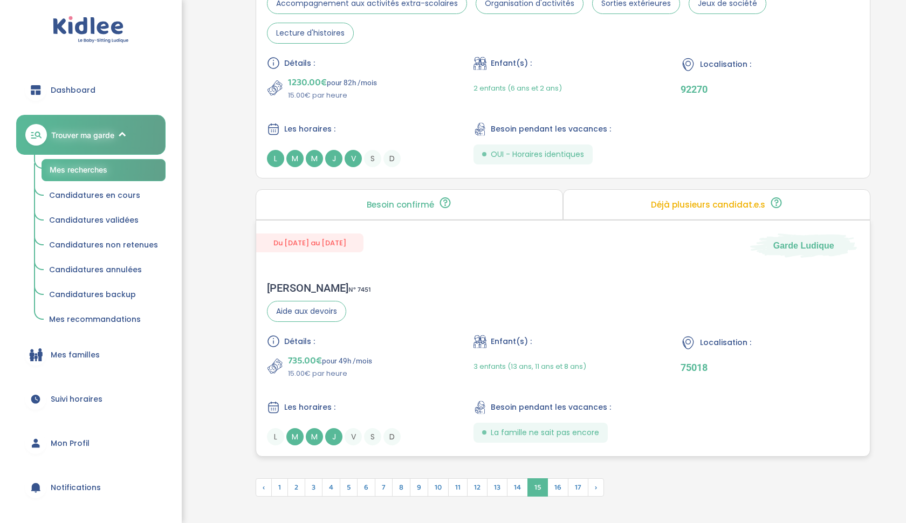
scroll to position [2796, 0]
click at [557, 480] on span "16" at bounding box center [558, 489] width 21 height 18
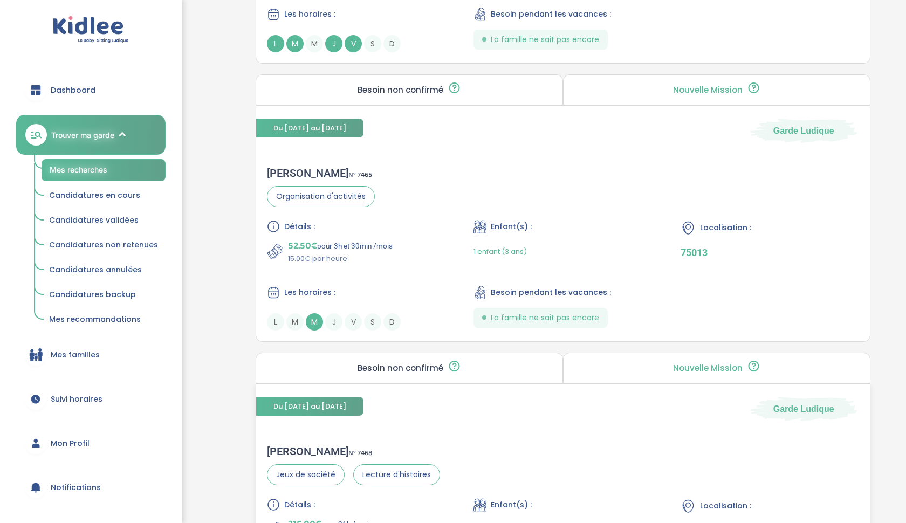
scroll to position [2518, 0]
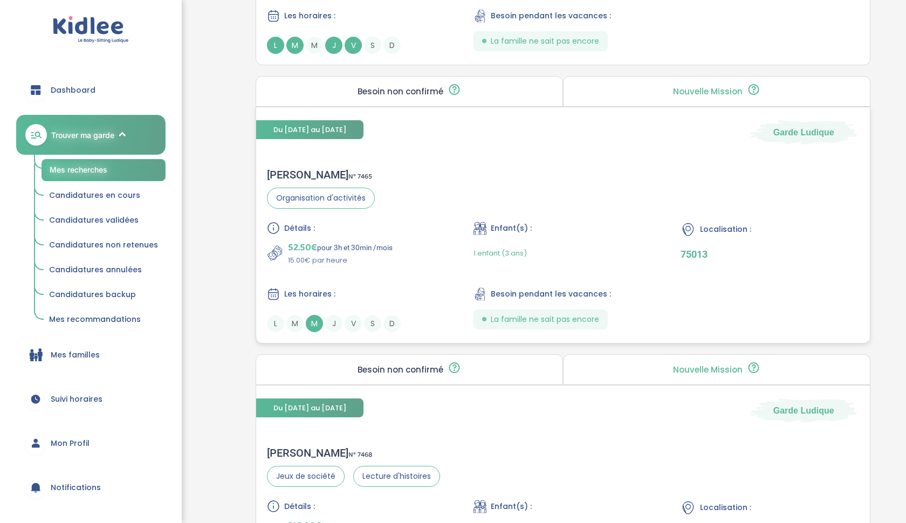
click at [495, 260] on div "1 enfant (3 ans)" at bounding box center [500, 253] width 53 height 25
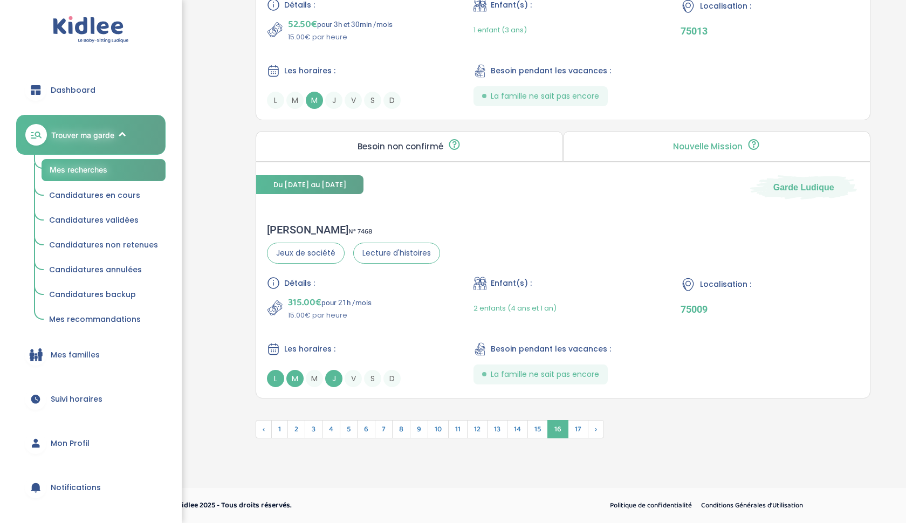
scroll to position [2741, 0]
click at [574, 422] on span "17" at bounding box center [578, 429] width 21 height 18
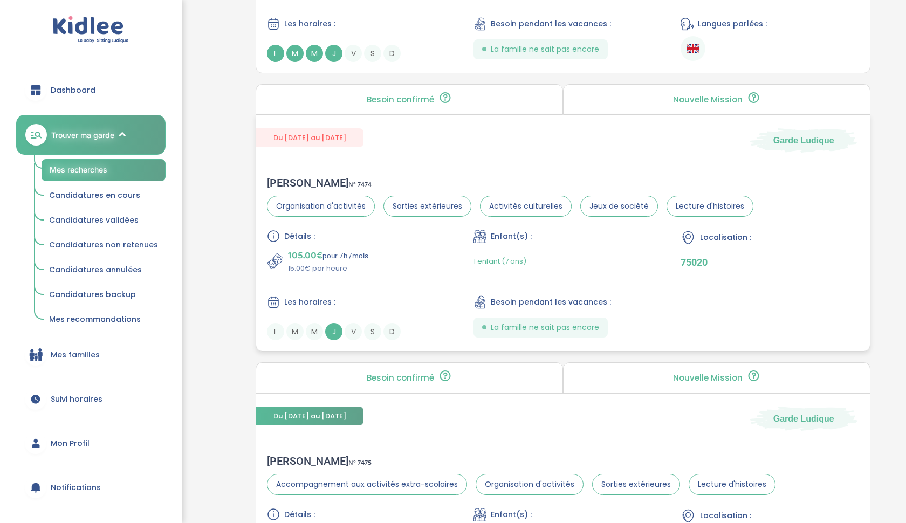
scroll to position [948, 0]
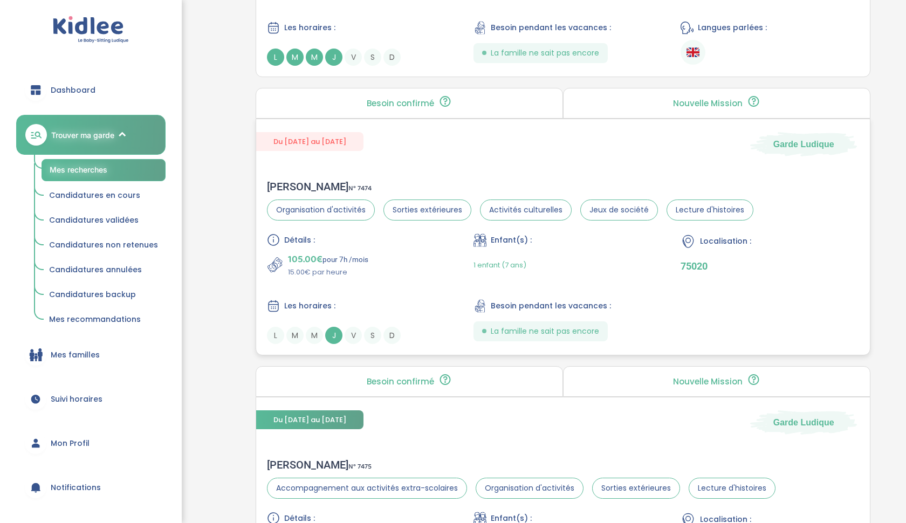
click at [463, 259] on div "Détails : 105.00€ pour 7h /mois 15.00€ par heure Enfant(s) : 1 enfant (7 ans) L…" at bounding box center [563, 289] width 592 height 111
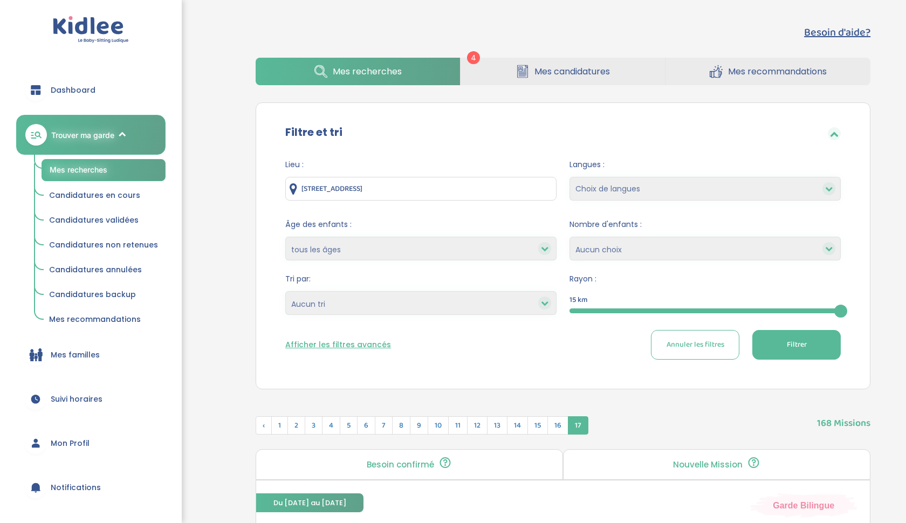
scroll to position [0, 0]
click at [102, 215] on span "Candidatures validées" at bounding box center [94, 220] width 90 height 11
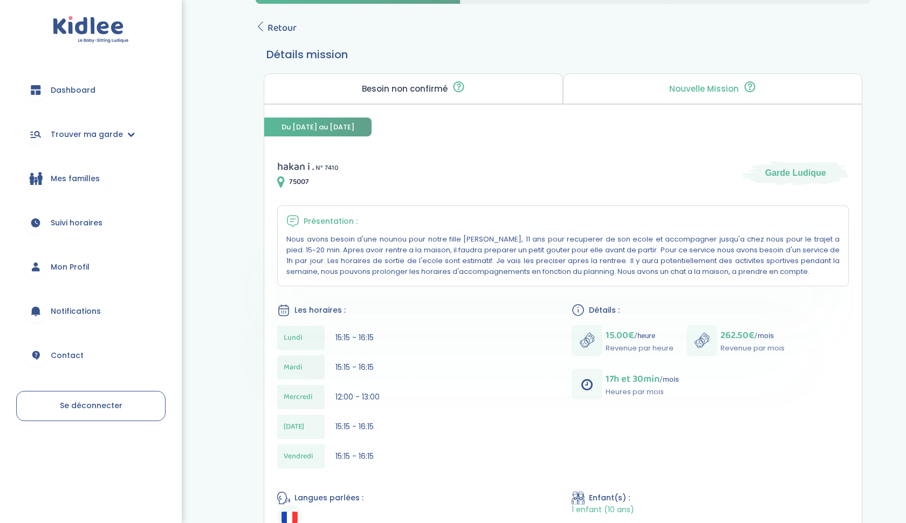
scroll to position [33, 0]
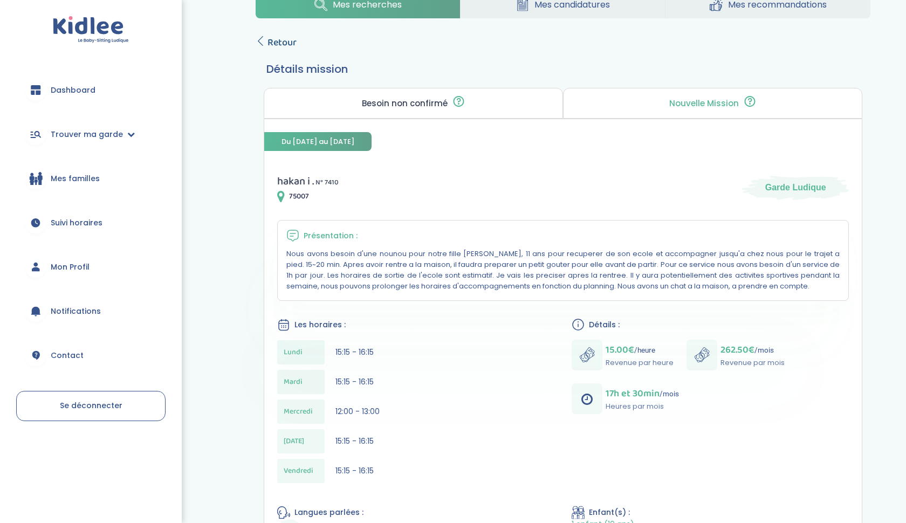
click at [261, 38] on icon at bounding box center [261, 41] width 10 height 10
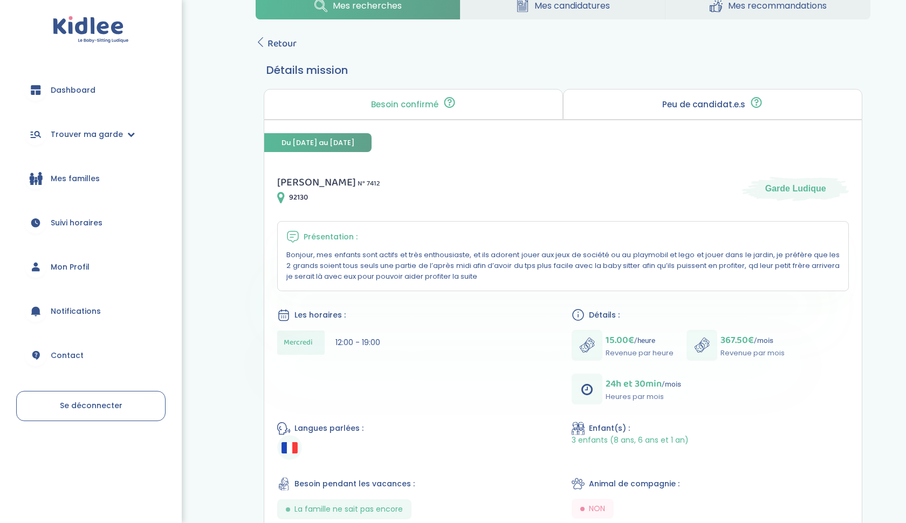
scroll to position [30, 0]
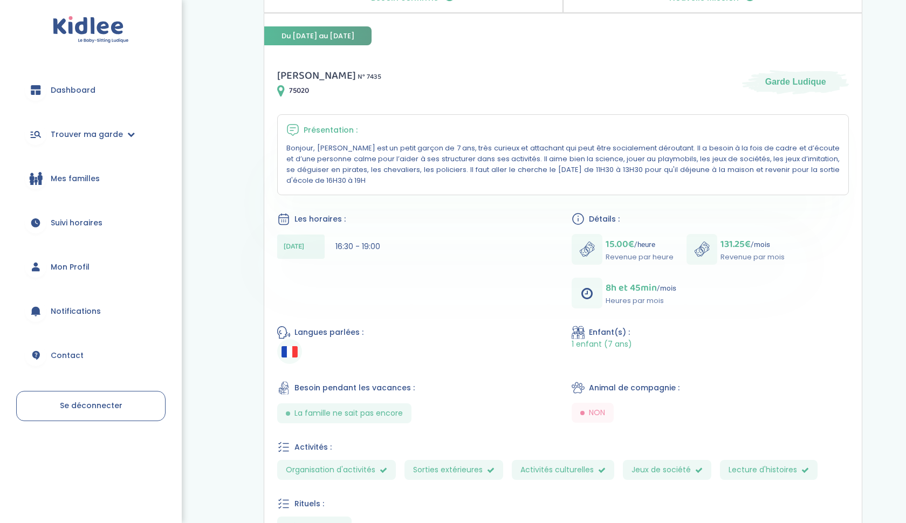
scroll to position [142, 0]
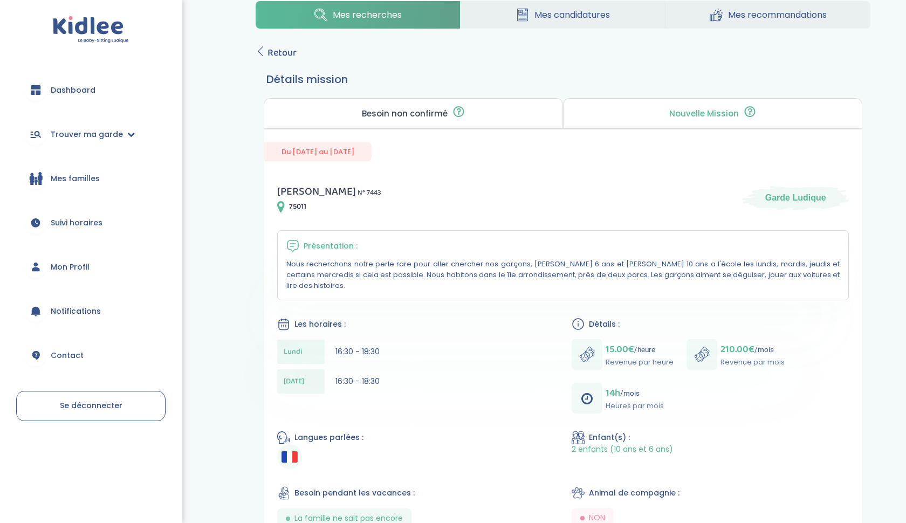
scroll to position [24, 0]
click at [262, 54] on icon at bounding box center [261, 51] width 10 height 10
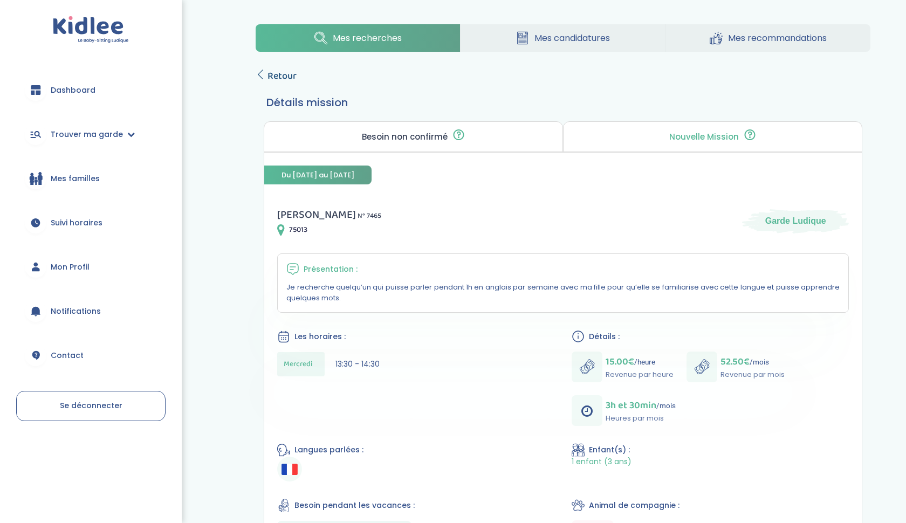
click at [263, 78] on icon at bounding box center [261, 75] width 10 height 10
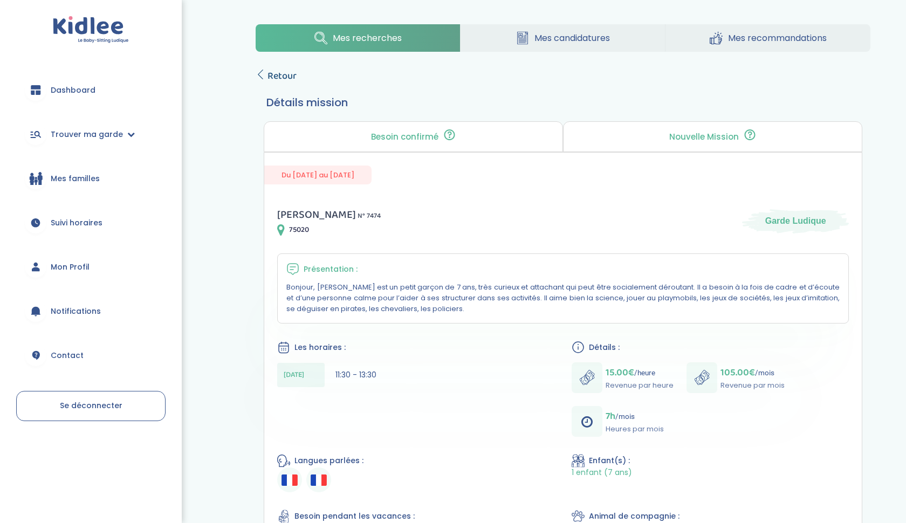
click at [260, 75] on icon at bounding box center [261, 75] width 10 height 10
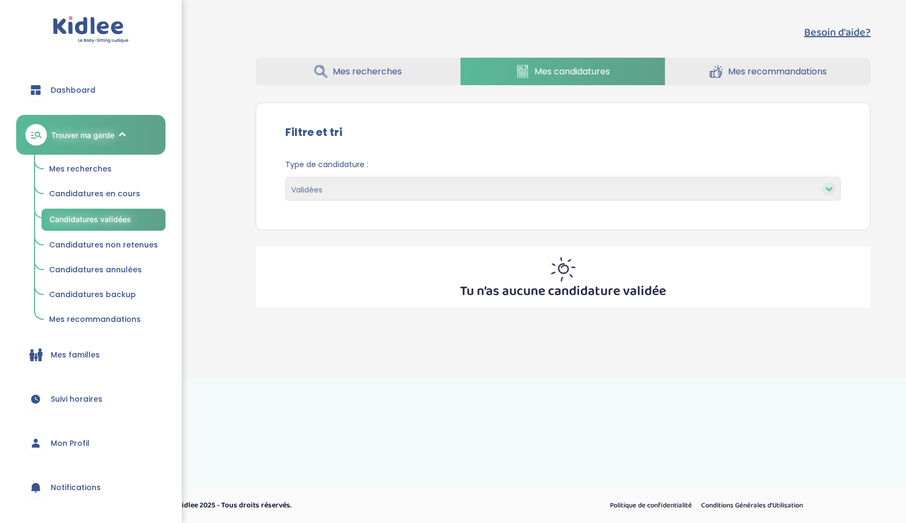
select select "accepted"
click at [105, 290] on span "Candidatures backup" at bounding box center [92, 294] width 87 height 11
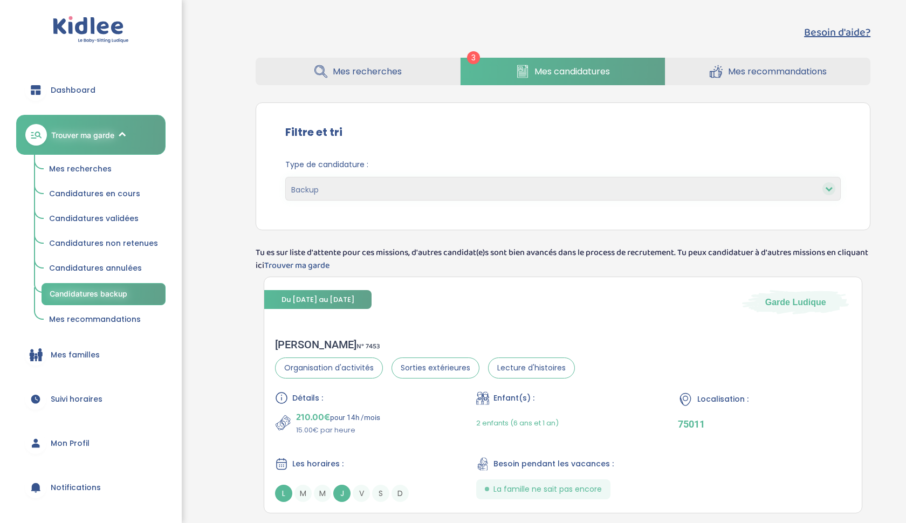
select select "backup"
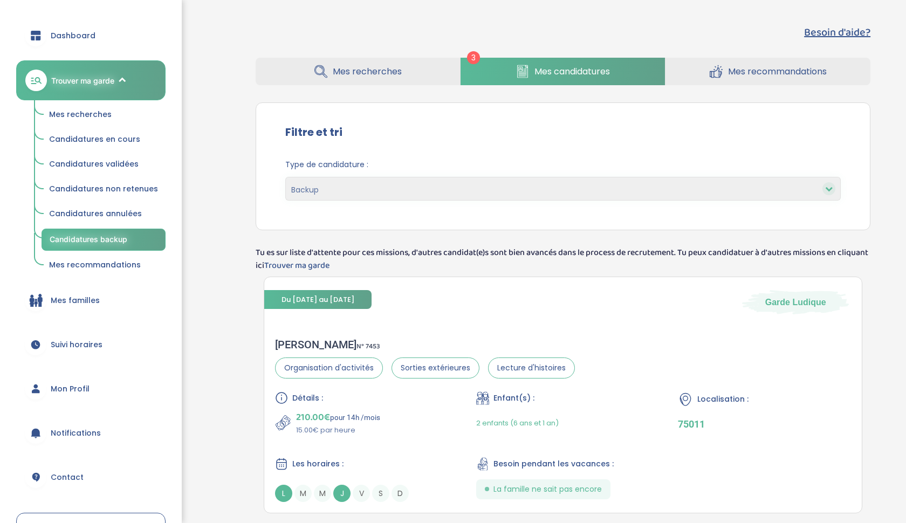
click at [692, 52] on div "Besoin d'aide? 3 Mes recherches Mes candidatures Mes recommandations Besoin d'a…" at bounding box center [563, 150] width 647 height 269
